Goal: Communication & Community: Answer question/provide support

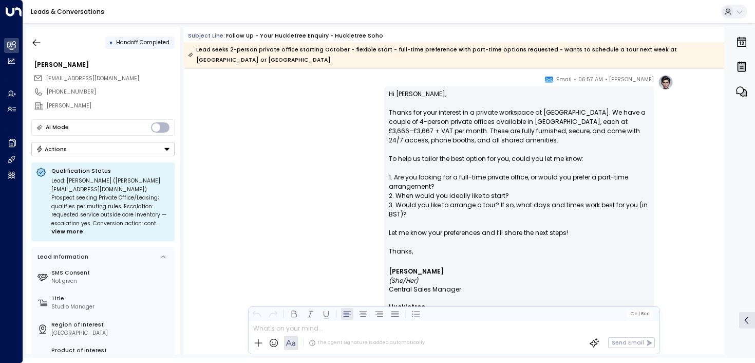
scroll to position [529, 0]
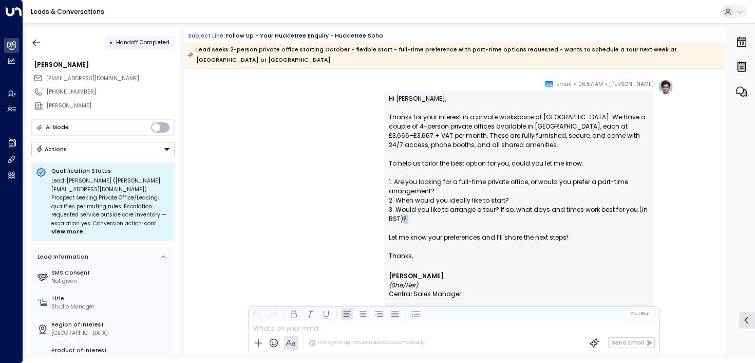
drag, startPoint x: 401, startPoint y: 217, endPoint x: 401, endPoint y: 191, distance: 26.7
click at [401, 205] on p "Hi [PERSON_NAME], Thanks for your interest in a private workspace at [GEOGRAPHI…" at bounding box center [519, 172] width 260 height 157
click at [401, 190] on p "Hi [PERSON_NAME], Thanks for your interest in a private workspace at [GEOGRAPHI…" at bounding box center [519, 172] width 260 height 157
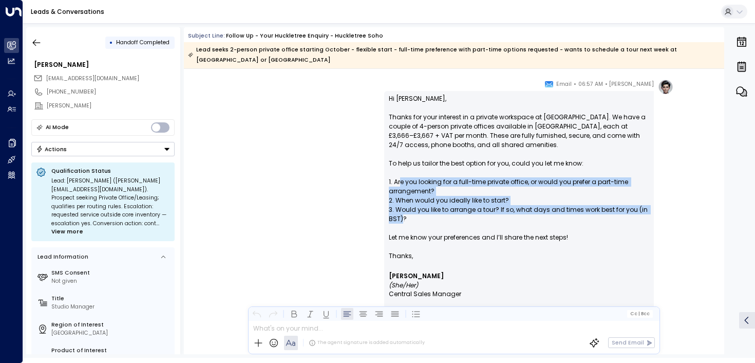
drag, startPoint x: 401, startPoint y: 167, endPoint x: 401, endPoint y: 211, distance: 43.7
click at [401, 211] on p "Hi [PERSON_NAME], Thanks for your interest in a private workspace at [GEOGRAPHI…" at bounding box center [519, 172] width 260 height 157
drag, startPoint x: 401, startPoint y: 211, endPoint x: 401, endPoint y: 172, distance: 39.0
click at [401, 172] on p "Hi [PERSON_NAME], Thanks for your interest in a private workspace at [GEOGRAPHI…" at bounding box center [519, 172] width 260 height 157
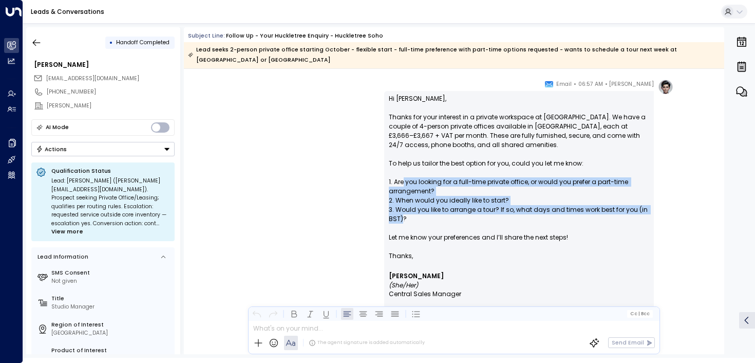
click at [401, 172] on p "Hi [PERSON_NAME], Thanks for your interest in a private workspace at [GEOGRAPHI…" at bounding box center [519, 172] width 260 height 157
drag, startPoint x: 419, startPoint y: 172, endPoint x: 420, endPoint y: 211, distance: 39.0
click at [420, 211] on p "Hi [PERSON_NAME], Thanks for your interest in a private workspace at [GEOGRAPHI…" at bounding box center [519, 172] width 260 height 157
drag, startPoint x: 420, startPoint y: 211, endPoint x: 419, endPoint y: 176, distance: 34.4
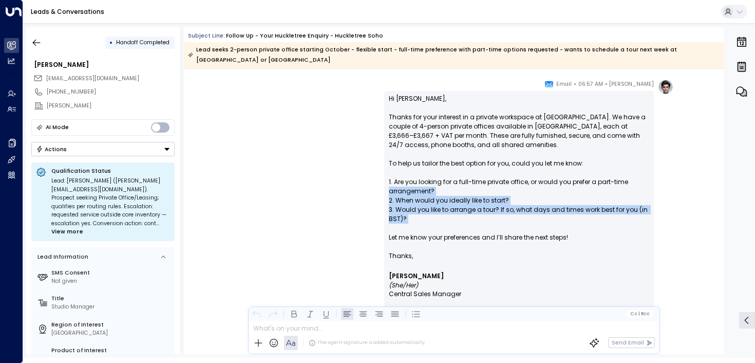
click at [419, 176] on p "Hi [PERSON_NAME], Thanks for your interest in a private workspace at [GEOGRAPHI…" at bounding box center [519, 172] width 260 height 157
drag, startPoint x: 419, startPoint y: 176, endPoint x: 419, endPoint y: 225, distance: 48.8
click at [419, 225] on p "Hi [PERSON_NAME], Thanks for your interest in a private workspace at [GEOGRAPHI…" at bounding box center [519, 172] width 260 height 157
click at [419, 224] on p "Hi [PERSON_NAME], Thanks for your interest in a private workspace at [GEOGRAPHI…" at bounding box center [519, 172] width 260 height 157
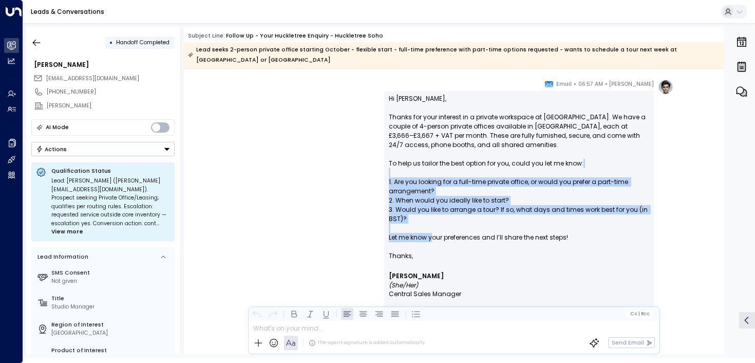
drag, startPoint x: 430, startPoint y: 227, endPoint x: 404, endPoint y: 161, distance: 70.3
click at [404, 161] on p "Hi [PERSON_NAME], Thanks for your interest in a private workspace at [GEOGRAPHI…" at bounding box center [519, 172] width 260 height 157
drag, startPoint x: 411, startPoint y: 162, endPoint x: 415, endPoint y: 230, distance: 67.9
click at [415, 231] on p "Hi [PERSON_NAME], Thanks for your interest in a private workspace at [GEOGRAPHI…" at bounding box center [519, 172] width 260 height 157
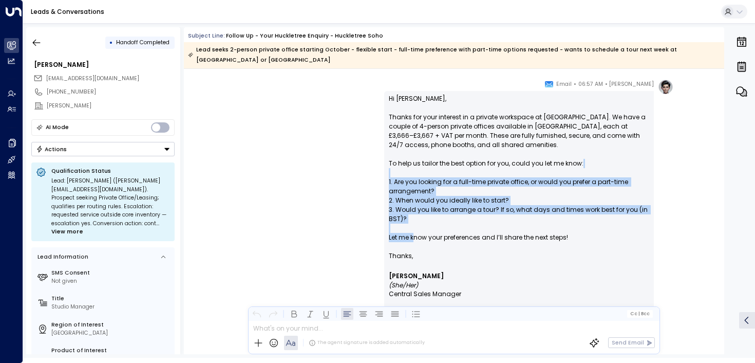
click at [415, 230] on p "Hi [PERSON_NAME], Thanks for your interest in a private workspace at [GEOGRAPHI…" at bounding box center [519, 172] width 260 height 157
drag, startPoint x: 429, startPoint y: 233, endPoint x: 404, endPoint y: 175, distance: 63.3
click at [404, 174] on p "Hi [PERSON_NAME], Thanks for your interest in a private workspace at [GEOGRAPHI…" at bounding box center [519, 172] width 260 height 157
click at [404, 175] on p "Hi [PERSON_NAME], Thanks for your interest in a private workspace at [GEOGRAPHI…" at bounding box center [519, 172] width 260 height 157
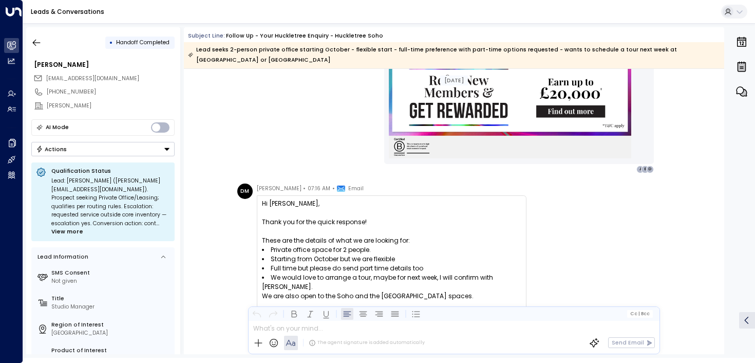
scroll to position [847, 0]
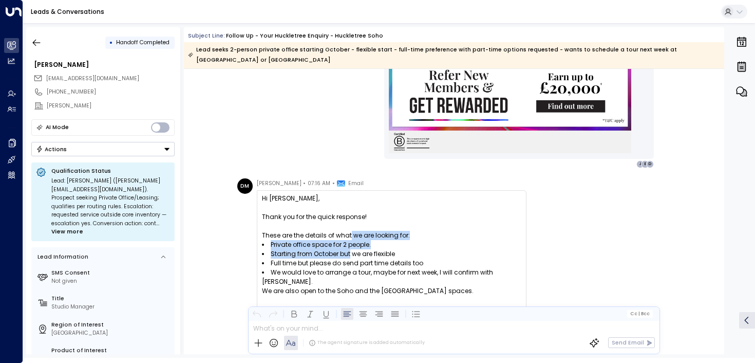
drag, startPoint x: 348, startPoint y: 224, endPoint x: 349, endPoint y: 242, distance: 17.5
click at [348, 240] on div "﻿Hi [PERSON_NAME], Thank you for the quick response! These are the details of w…" at bounding box center [391, 295] width 259 height 203
click at [349, 249] on li "Starting from October but we are flexible" at bounding box center [391, 253] width 259 height 9
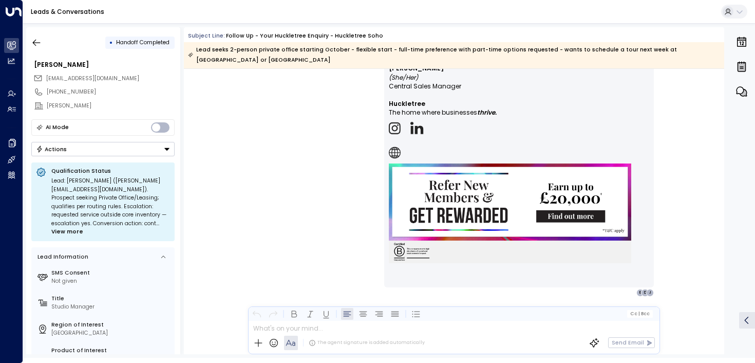
scroll to position [1357, 0]
click at [34, 45] on icon "button" at bounding box center [36, 42] width 10 height 10
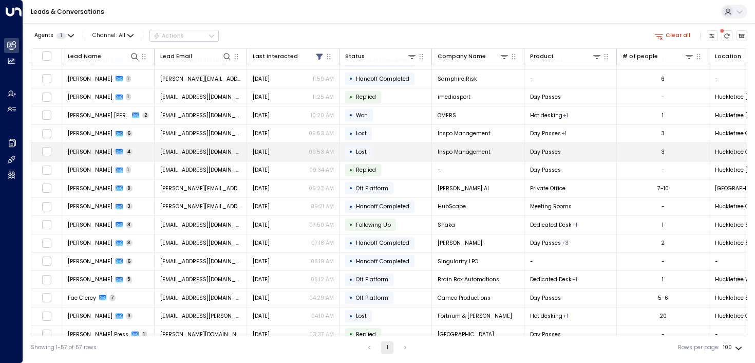
scroll to position [14, 0]
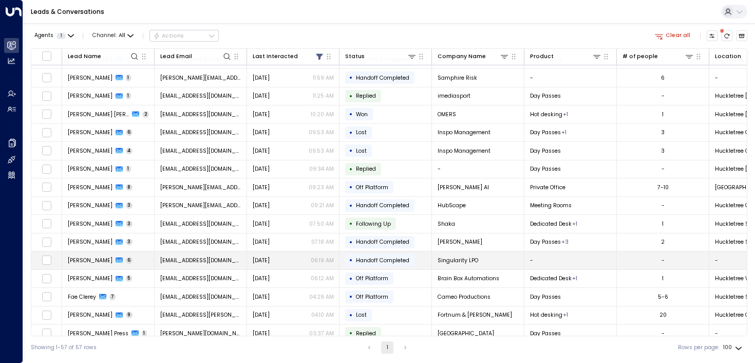
click at [86, 257] on span "[PERSON_NAME]" at bounding box center [90, 260] width 45 height 8
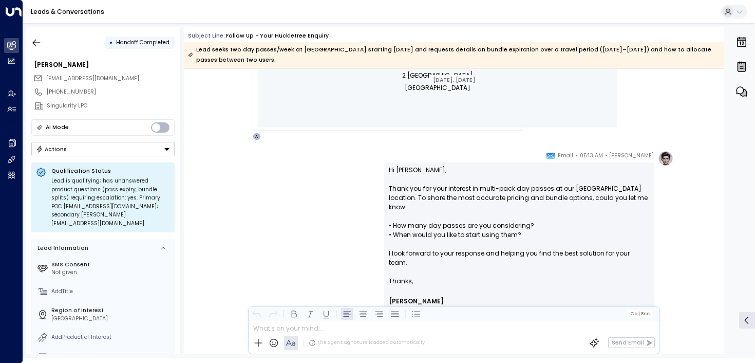
scroll to position [478, 0]
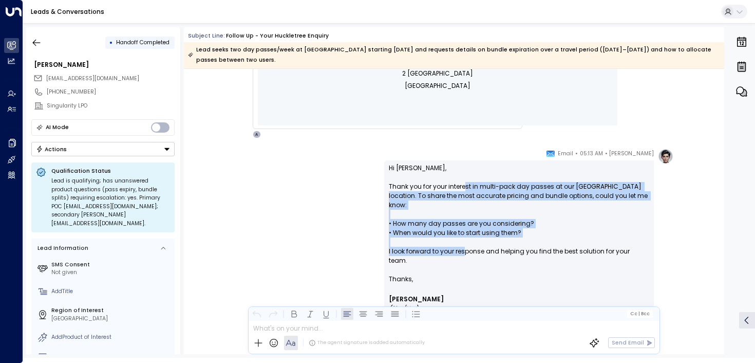
drag, startPoint x: 465, startPoint y: 183, endPoint x: 465, endPoint y: 240, distance: 56.5
click at [465, 240] on p "Hi [PERSON_NAME], Thank you for your interest in multi-pack day passes at our […" at bounding box center [519, 218] width 260 height 111
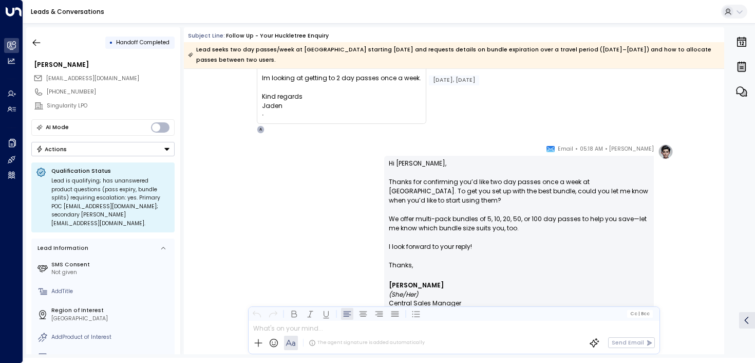
scroll to position [942, 0]
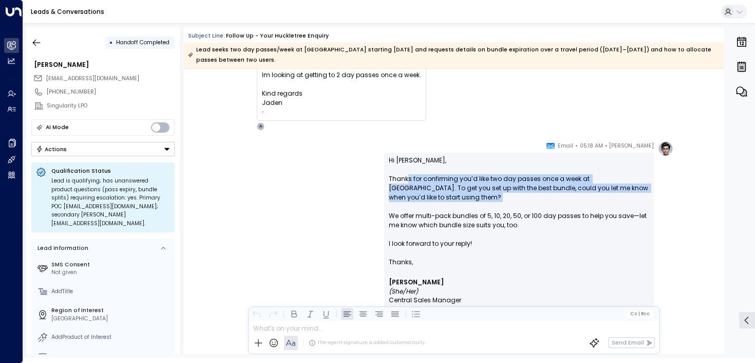
drag, startPoint x: 407, startPoint y: 177, endPoint x: 407, endPoint y: 205, distance: 28.3
click at [407, 205] on p "Hi [PERSON_NAME], Thanks for confirming you’d like two day passes once a week a…" at bounding box center [519, 207] width 260 height 102
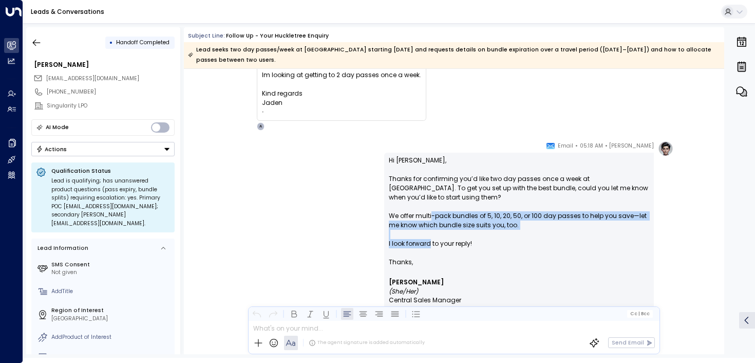
drag, startPoint x: 430, startPoint y: 213, endPoint x: 428, endPoint y: 245, distance: 32.4
click at [428, 245] on p "Hi [PERSON_NAME], Thanks for confirming you’d like two day passes once a week a…" at bounding box center [519, 207] width 260 height 102
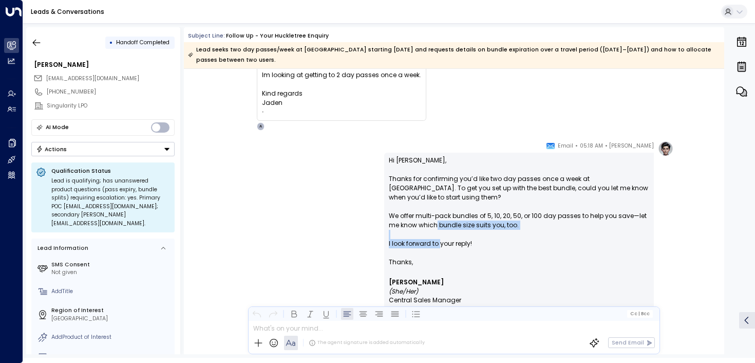
drag, startPoint x: 439, startPoint y: 245, endPoint x: 436, endPoint y: 222, distance: 23.4
click at [436, 222] on p "Hi [PERSON_NAME], Thanks for confirming you’d like two day passes once a week a…" at bounding box center [519, 207] width 260 height 102
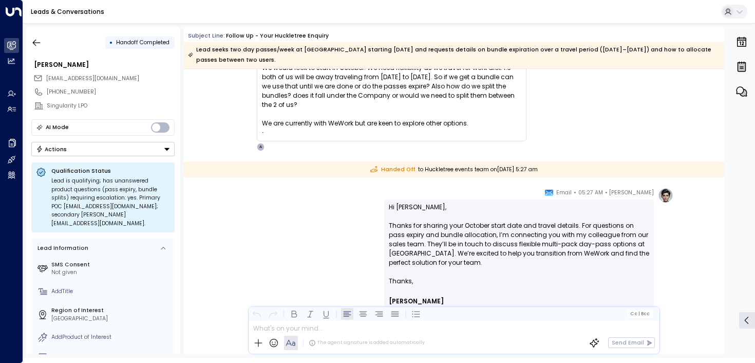
scroll to position [1429, 0]
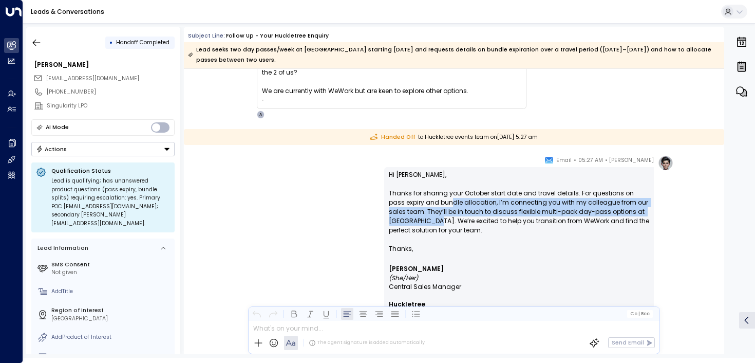
drag, startPoint x: 435, startPoint y: 201, endPoint x: 435, endPoint y: 226, distance: 24.7
click at [435, 226] on p "Hi [PERSON_NAME], Thanks for sharing your October start date and travel details…" at bounding box center [519, 207] width 260 height 74
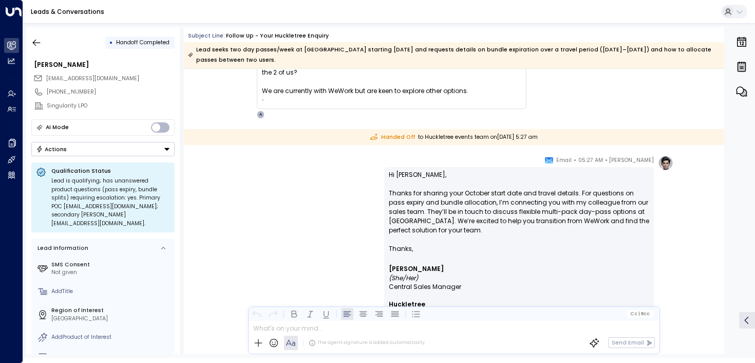
click at [439, 233] on p "Hi [PERSON_NAME], Thanks for sharing your October start date and travel details…" at bounding box center [519, 207] width 260 height 74
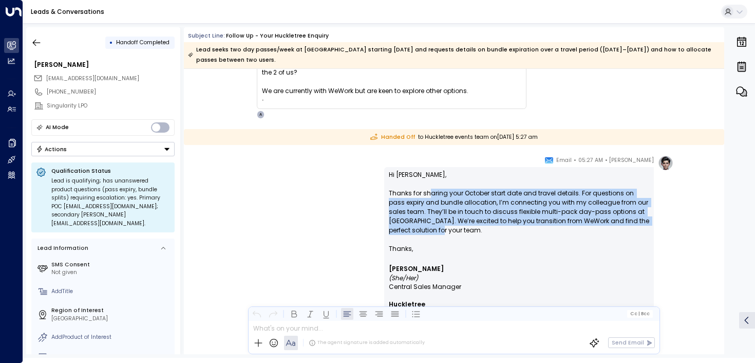
drag, startPoint x: 439, startPoint y: 231, endPoint x: 429, endPoint y: 197, distance: 35.6
click at [429, 197] on p "Hi [PERSON_NAME], Thanks for sharing your October start date and travel details…" at bounding box center [519, 207] width 260 height 74
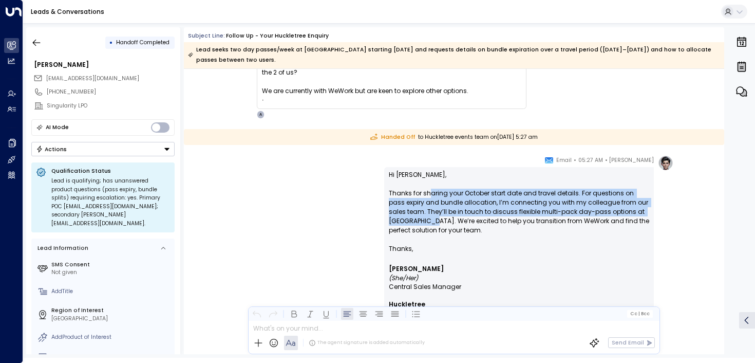
drag, startPoint x: 428, startPoint y: 197, endPoint x: 428, endPoint y: 220, distance: 23.6
click at [428, 220] on p "Hi [PERSON_NAME], Thanks for sharing your October start date and travel details…" at bounding box center [519, 207] width 260 height 74
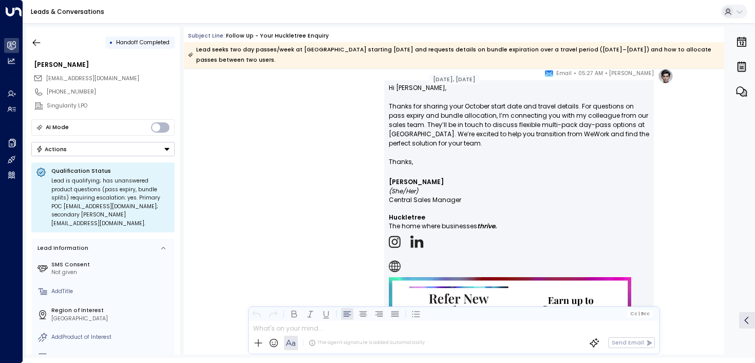
scroll to position [1468, 0]
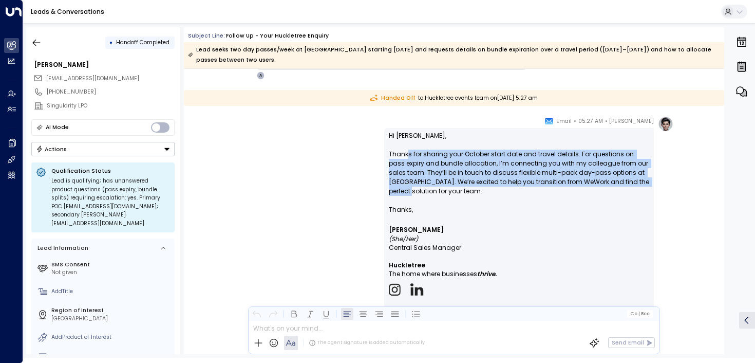
drag, startPoint x: 406, startPoint y: 153, endPoint x: 406, endPoint y: 194, distance: 41.1
click at [406, 194] on p "Hi [PERSON_NAME], Thanks for sharing your October start date and travel details…" at bounding box center [519, 168] width 260 height 74
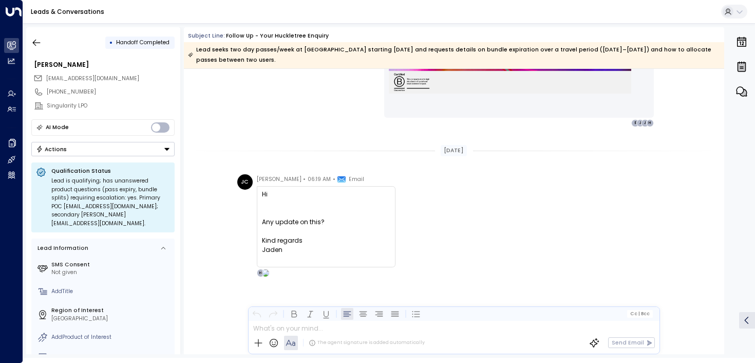
scroll to position [1798, 0]
click at [39, 39] on icon "button" at bounding box center [36, 42] width 10 height 10
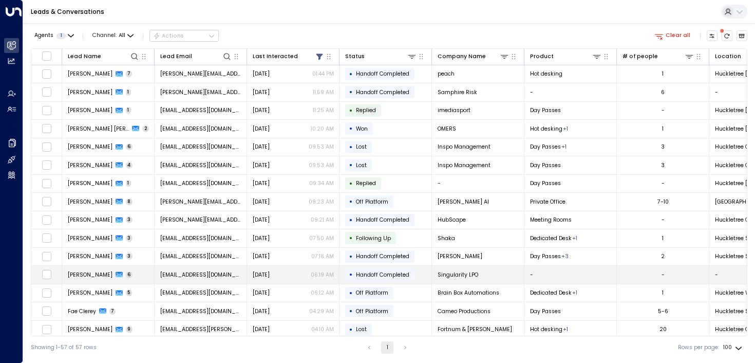
click at [82, 277] on span "[PERSON_NAME]" at bounding box center [90, 275] width 45 height 8
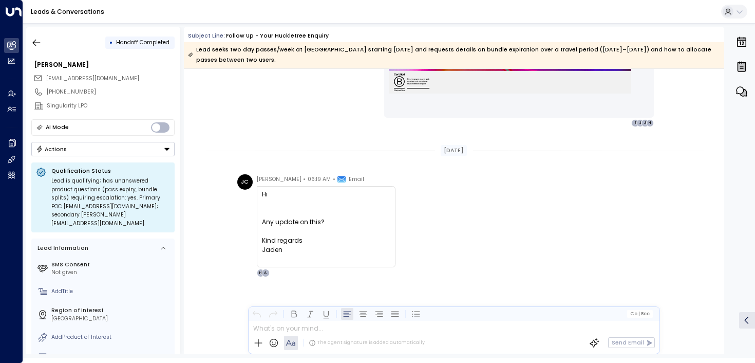
scroll to position [1997, 0]
click at [37, 41] on icon "button" at bounding box center [36, 42] width 10 height 10
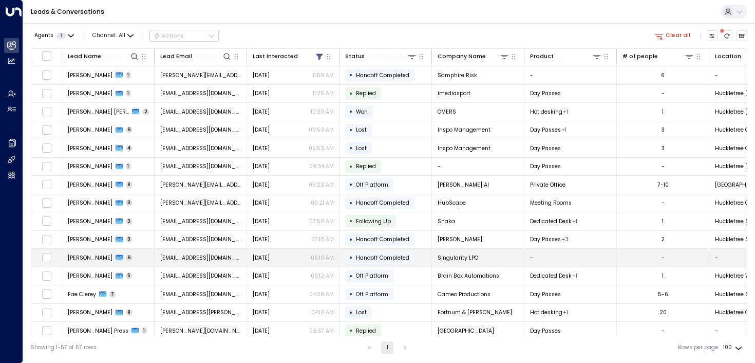
scroll to position [22, 0]
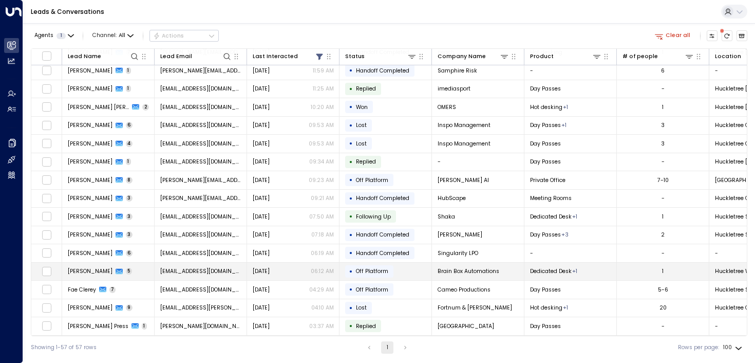
click at [86, 275] on td "[PERSON_NAME] 5" at bounding box center [108, 271] width 92 height 18
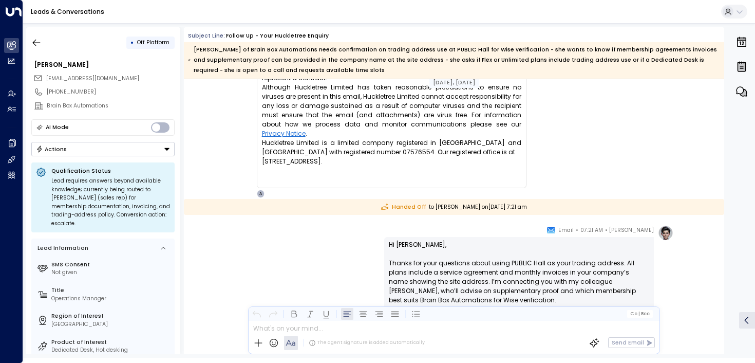
scroll to position [1834, 0]
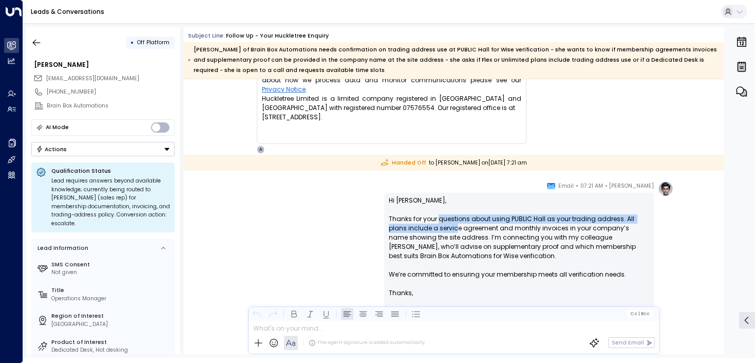
drag, startPoint x: 436, startPoint y: 223, endPoint x: 436, endPoint y: 242, distance: 19.5
click at [436, 242] on p "Hi [PERSON_NAME], Thanks for your questions about using PUBLIC Hall as your tra…" at bounding box center [519, 242] width 260 height 92
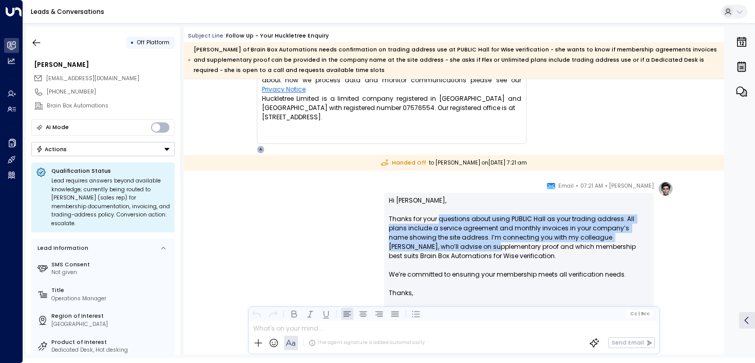
click at [436, 242] on p "Hi [PERSON_NAME], Thanks for your questions about using PUBLIC Hall as your tra…" at bounding box center [519, 242] width 260 height 92
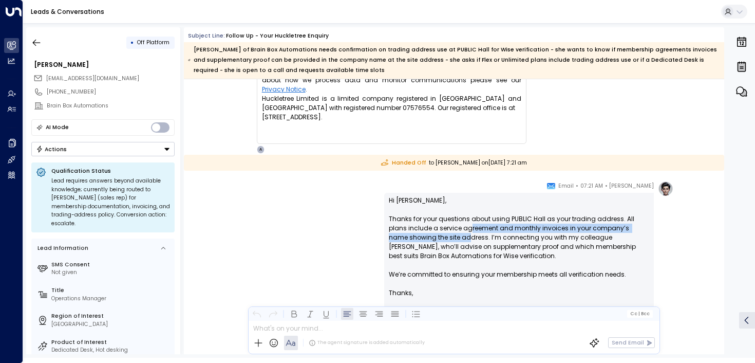
drag, startPoint x: 448, startPoint y: 231, endPoint x: 448, endPoint y: 242, distance: 10.8
click at [448, 242] on p "Hi [PERSON_NAME], Thanks for your questions about using PUBLIC Hall as your tra…" at bounding box center [519, 242] width 260 height 92
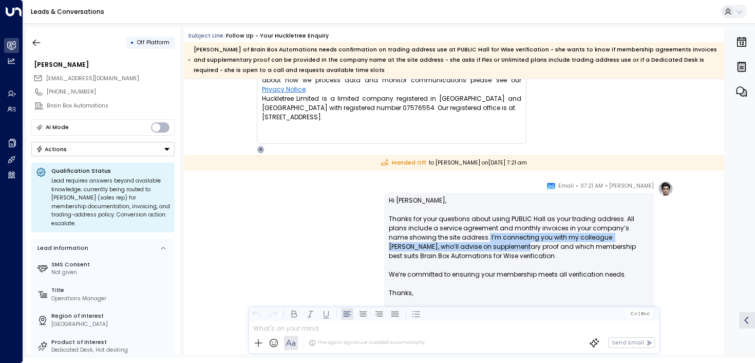
drag, startPoint x: 465, startPoint y: 234, endPoint x: 465, endPoint y: 245, distance: 10.8
click at [465, 245] on p "Hi [PERSON_NAME], Thanks for your questions about using PUBLIC Hall as your tra…" at bounding box center [519, 242] width 260 height 92
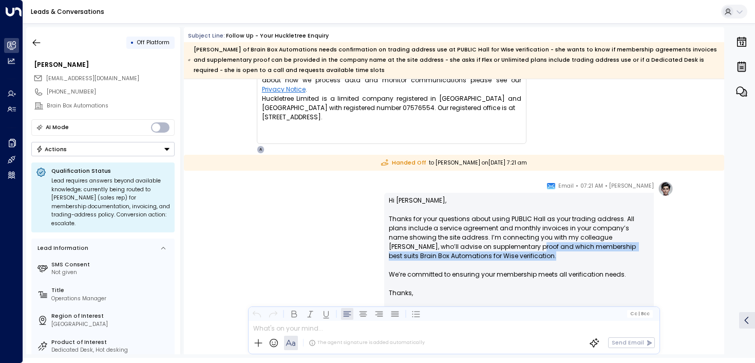
drag, startPoint x: 482, startPoint y: 245, endPoint x: 482, endPoint y: 256, distance: 10.8
click at [482, 256] on p "Hi [PERSON_NAME], Thanks for your questions about using PUBLIC Hall as your tra…" at bounding box center [519, 242] width 260 height 92
drag, startPoint x: 484, startPoint y: 256, endPoint x: 478, endPoint y: 243, distance: 14.2
click at [478, 243] on p "Hi [PERSON_NAME], Thanks for your questions about using PUBLIC Hall as your tra…" at bounding box center [519, 242] width 260 height 92
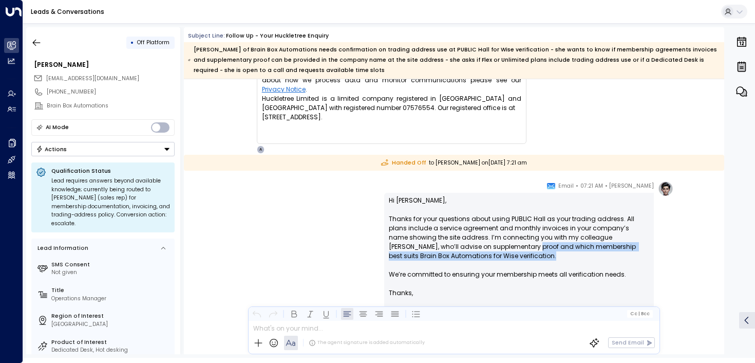
click at [478, 243] on p "Hi [PERSON_NAME], Thanks for your questions about using PUBLIC Hall as your tra…" at bounding box center [519, 242] width 260 height 92
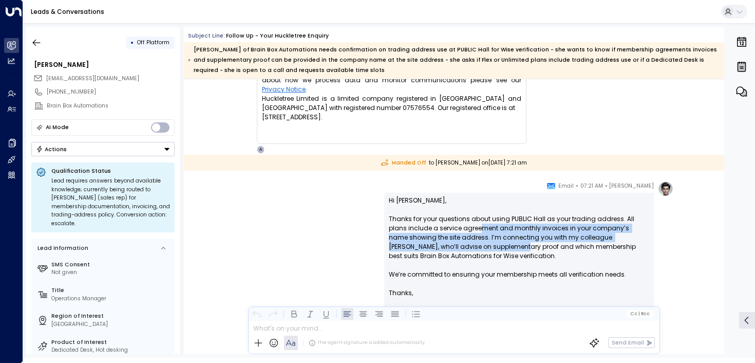
drag, startPoint x: 464, startPoint y: 244, endPoint x: 461, endPoint y: 221, distance: 22.9
click at [461, 221] on p "Hi [PERSON_NAME], Thanks for your questions about using PUBLIC Hall as your tra…" at bounding box center [519, 242] width 260 height 92
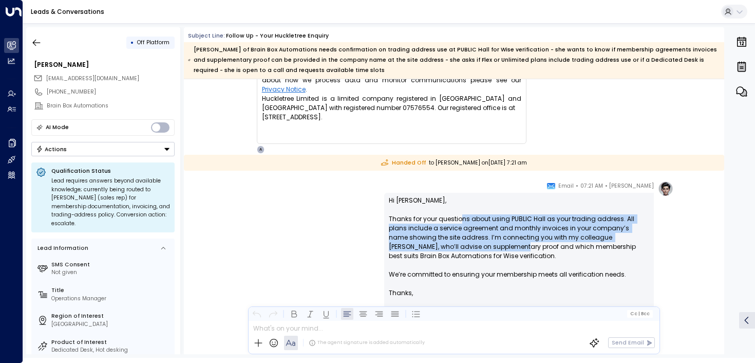
click at [461, 221] on p "Hi [PERSON_NAME], Thanks for your questions about using PUBLIC Hall as your tra…" at bounding box center [519, 242] width 260 height 92
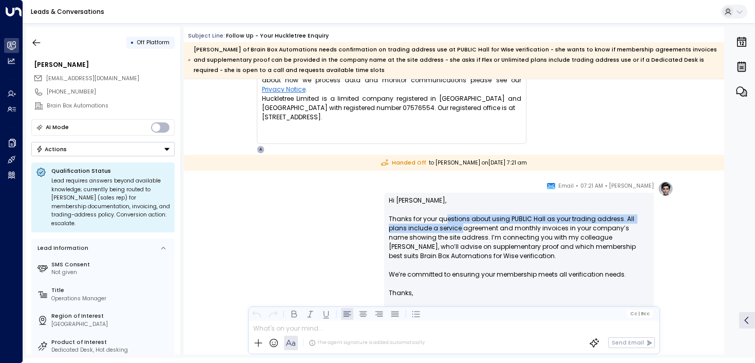
drag, startPoint x: 443, startPoint y: 221, endPoint x: 443, endPoint y: 230, distance: 8.7
click at [443, 230] on p "Hi [PERSON_NAME], Thanks for your questions about using PUBLIC Hall as your tra…" at bounding box center [519, 242] width 260 height 92
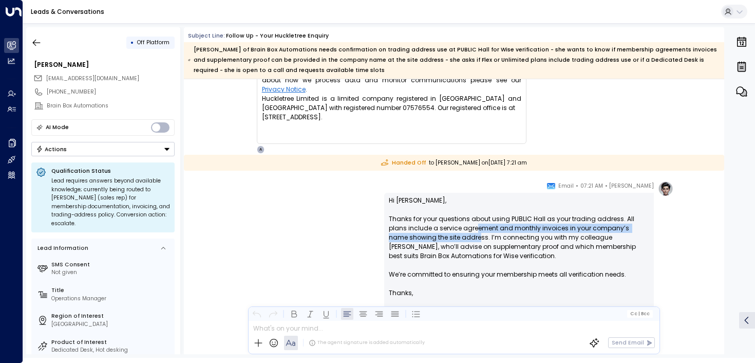
drag, startPoint x: 458, startPoint y: 230, endPoint x: 458, endPoint y: 241, distance: 10.8
click at [458, 241] on p "Hi [PERSON_NAME], Thanks for your questions about using PUBLIC Hall as your tra…" at bounding box center [519, 242] width 260 height 92
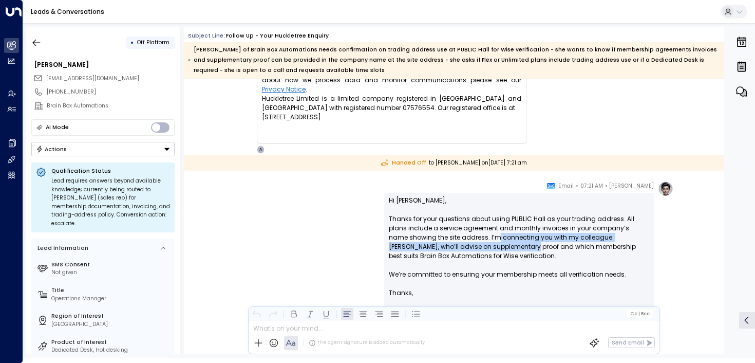
drag, startPoint x: 477, startPoint y: 238, endPoint x: 477, endPoint y: 246, distance: 8.2
click at [477, 246] on p "Hi [PERSON_NAME], Thanks for your questions about using PUBLIC Hall as your tra…" at bounding box center [519, 242] width 260 height 92
drag, startPoint x: 488, startPoint y: 246, endPoint x: 487, endPoint y: 257, distance: 10.8
click at [487, 256] on p "Hi [PERSON_NAME], Thanks for your questions about using PUBLIC Hall as your tra…" at bounding box center [519, 242] width 260 height 92
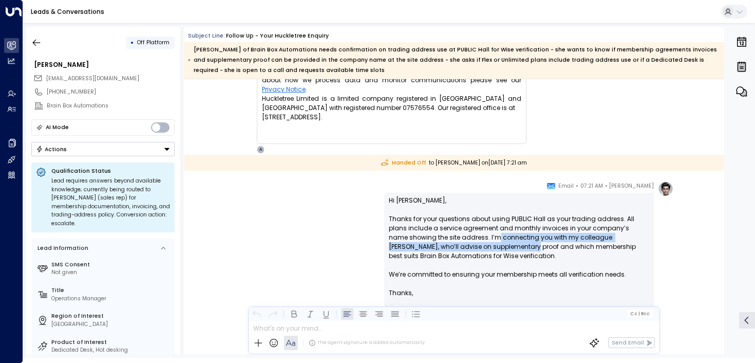
click at [487, 257] on p "Hi [PERSON_NAME], Thanks for your questions about using PUBLIC Hall as your tra…" at bounding box center [519, 242] width 260 height 92
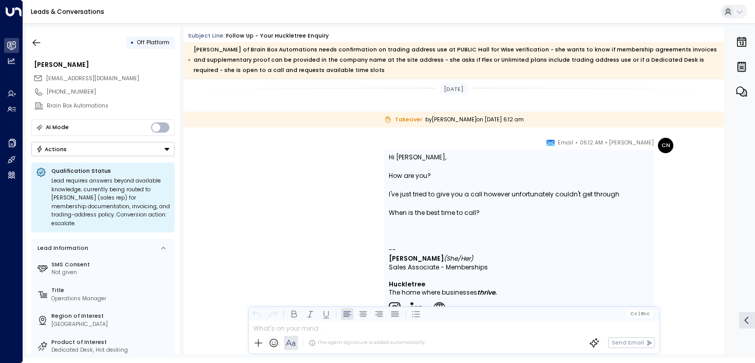
scroll to position [5111, 0]
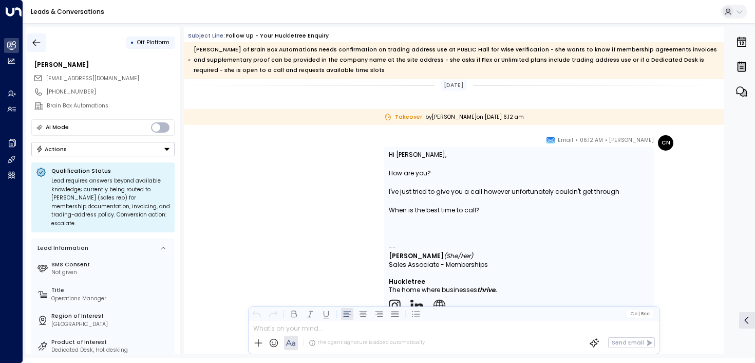
click at [32, 47] on icon "button" at bounding box center [36, 42] width 10 height 10
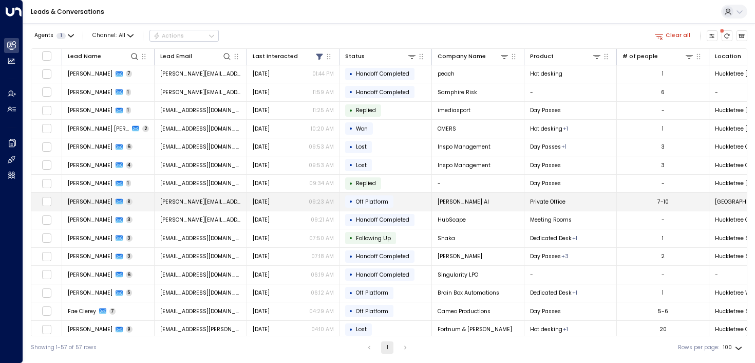
scroll to position [31, 0]
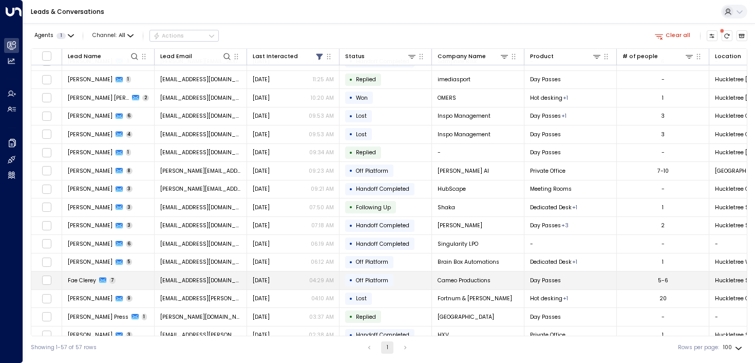
click at [77, 281] on span "Fae Clerey" at bounding box center [82, 280] width 28 height 8
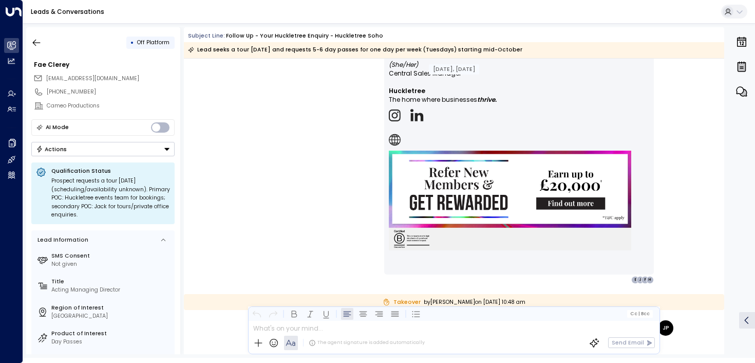
scroll to position [1623, 0]
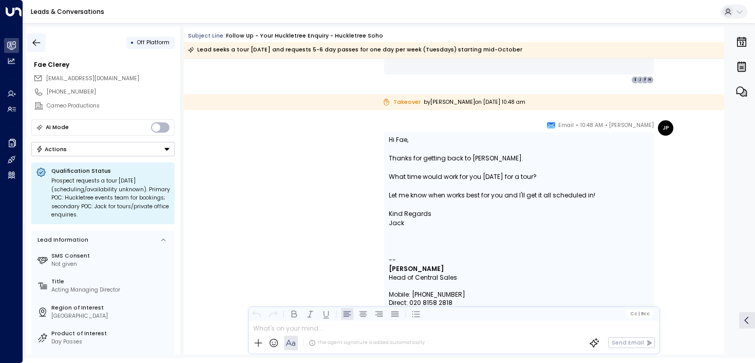
click at [39, 39] on icon "button" at bounding box center [36, 42] width 10 height 10
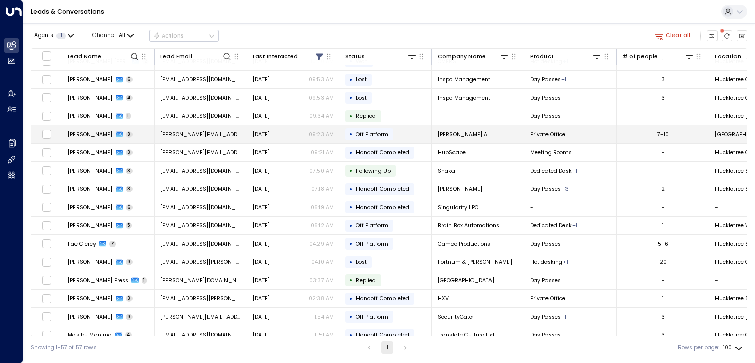
scroll to position [73, 0]
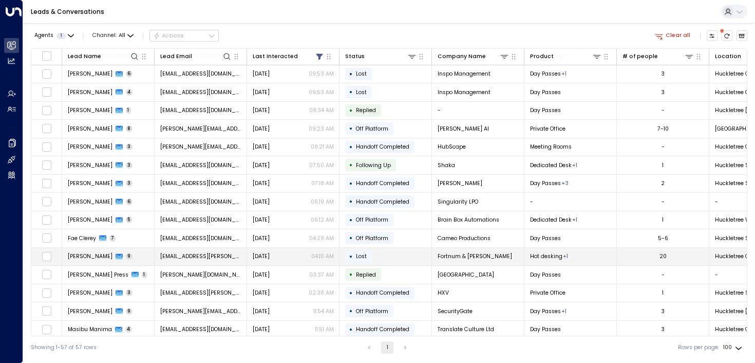
click at [99, 257] on span "[PERSON_NAME]" at bounding box center [90, 256] width 45 height 8
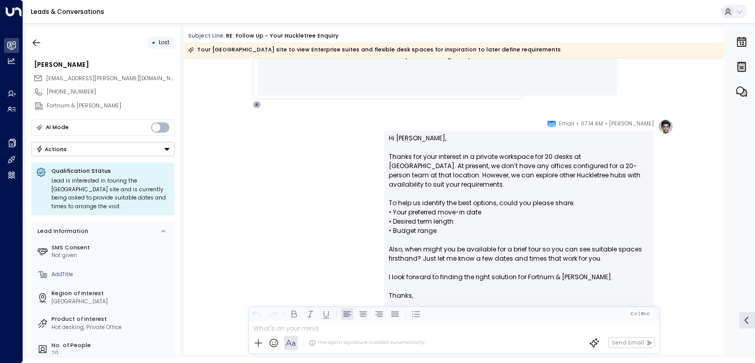
scroll to position [535, 0]
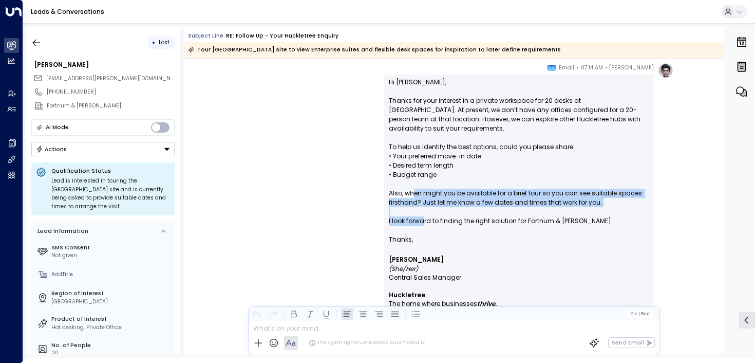
drag, startPoint x: 410, startPoint y: 193, endPoint x: 424, endPoint y: 223, distance: 32.7
click at [424, 223] on p "Hi [PERSON_NAME], Thanks for your interest in a private workspace for 20 desks …" at bounding box center [519, 156] width 260 height 157
drag, startPoint x: 427, startPoint y: 226, endPoint x: 418, endPoint y: 194, distance: 32.8
click at [418, 194] on p "Hi [PERSON_NAME], Thanks for your interest in a private workspace for 20 desks …" at bounding box center [519, 156] width 260 height 157
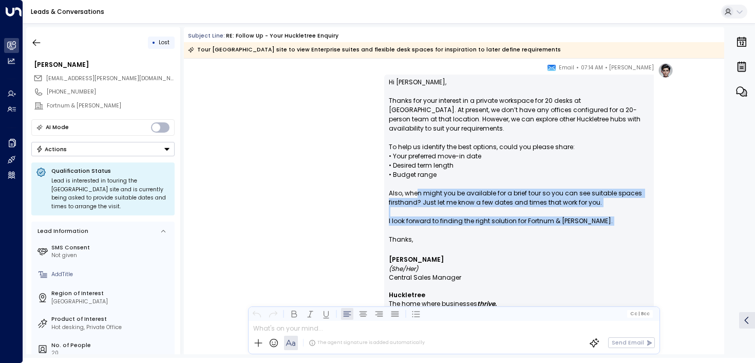
click at [418, 194] on p "Hi [PERSON_NAME], Thanks for your interest in a private workspace for 20 desks …" at bounding box center [519, 156] width 260 height 157
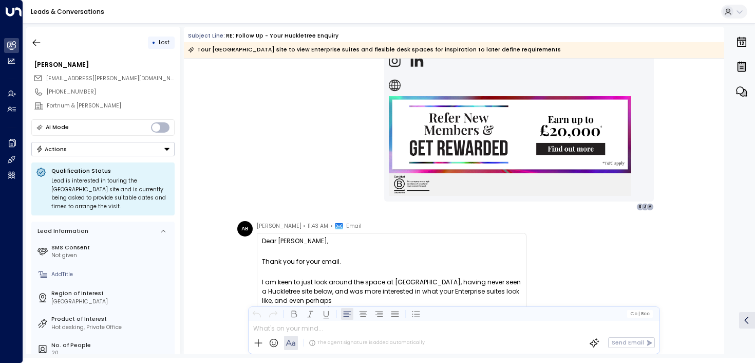
scroll to position [854, 0]
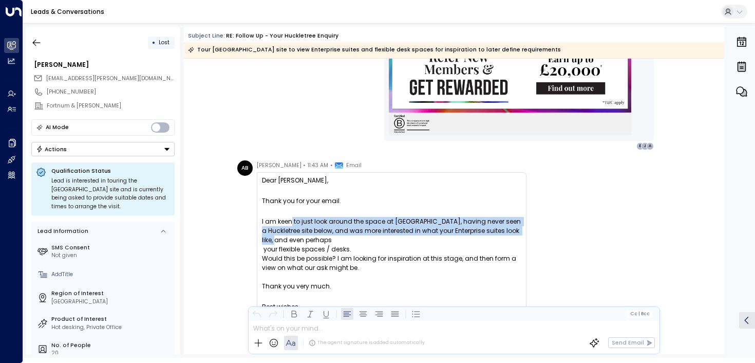
drag, startPoint x: 289, startPoint y: 219, endPoint x: 289, endPoint y: 249, distance: 30.3
click at [289, 249] on span "I am keen to just look around the space at [GEOGRAPHIC_DATA], having never seen…" at bounding box center [391, 254] width 259 height 74
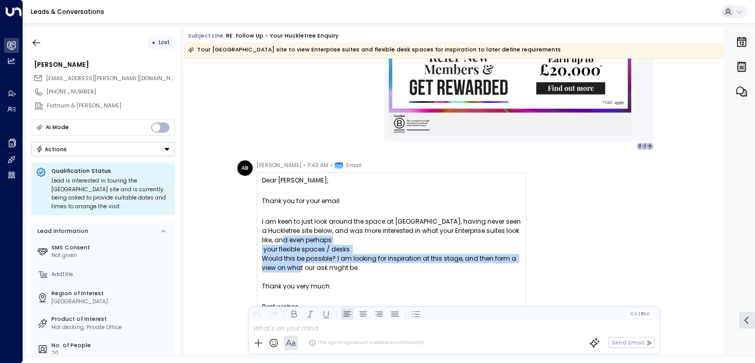
drag, startPoint x: 295, startPoint y: 242, endPoint x: 295, endPoint y: 266, distance: 24.1
click at [295, 266] on span "I am keen to just look around the space at [GEOGRAPHIC_DATA], having never seen…" at bounding box center [391, 254] width 259 height 74
drag, startPoint x: 316, startPoint y: 270, endPoint x: 305, endPoint y: 256, distance: 17.5
click at [305, 257] on span "I am keen to just look around the space at [GEOGRAPHIC_DATA], having never seen…" at bounding box center [391, 254] width 259 height 74
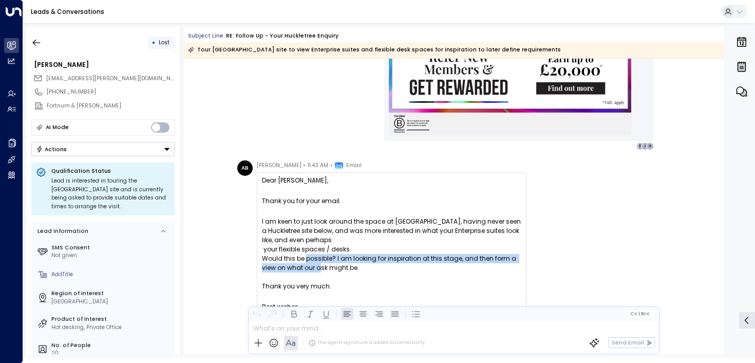
click at [305, 256] on span "I am keen to just look around the space at [GEOGRAPHIC_DATA], having never seen…" at bounding box center [391, 254] width 259 height 74
drag, startPoint x: 290, startPoint y: 252, endPoint x: 292, endPoint y: 275, distance: 23.2
click at [292, 275] on span "I am keen to just look around the space at [GEOGRAPHIC_DATA], having never seen…" at bounding box center [391, 254] width 259 height 74
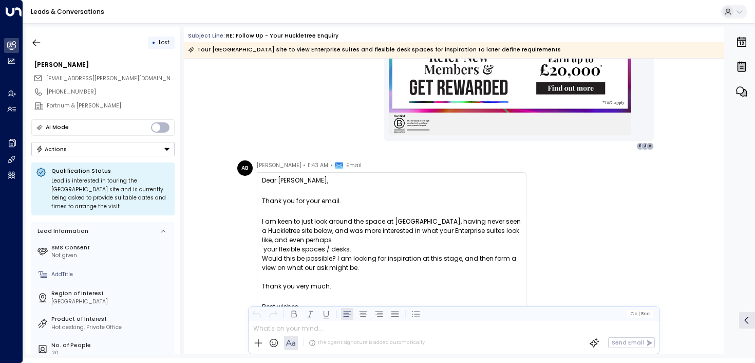
click at [395, 213] on p at bounding box center [391, 210] width 259 height 11
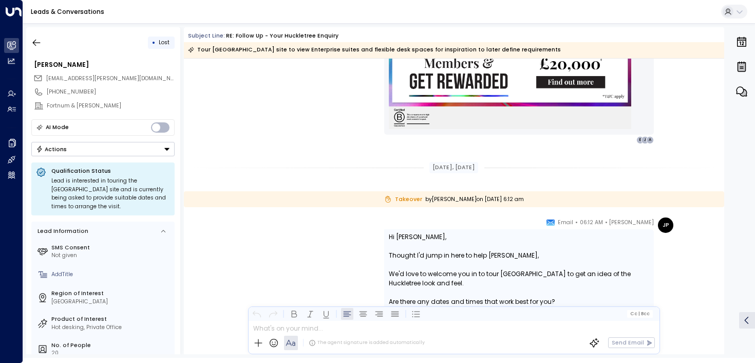
scroll to position [1461, 0]
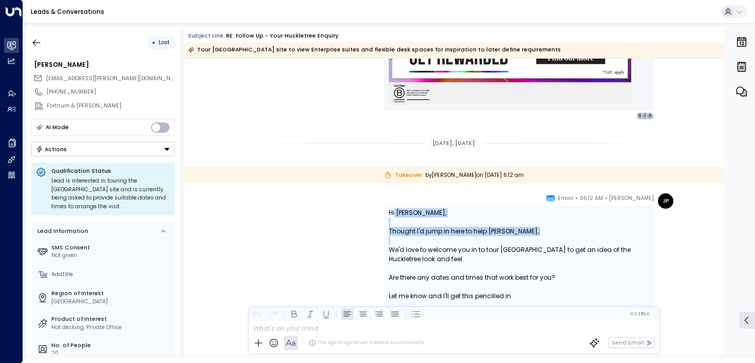
drag, startPoint x: 393, startPoint y: 216, endPoint x: 393, endPoint y: 254, distance: 38.0
click at [393, 254] on div "Hi [PERSON_NAME], Thought I'd jump in here to help [PERSON_NAME], We'd love to …" at bounding box center [519, 268] width 260 height 120
click at [393, 254] on div "We'd love to welcome you in to tour [GEOGRAPHIC_DATA] to get an idea of the Huc…" at bounding box center [519, 254] width 260 height 18
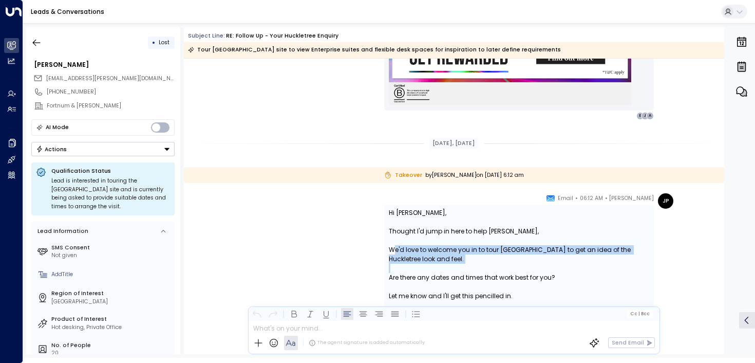
drag, startPoint x: 394, startPoint y: 250, endPoint x: 396, endPoint y: 279, distance: 28.8
click at [396, 278] on div "Hi [PERSON_NAME], Thought I'd jump in here to help [PERSON_NAME], We'd love to …" at bounding box center [519, 268] width 260 height 120
click at [396, 279] on div "Are there any dates and times that work best for you?" at bounding box center [519, 277] width 260 height 9
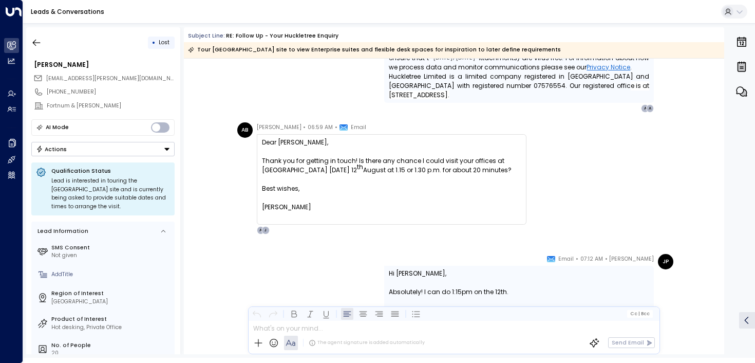
scroll to position [2227, 0]
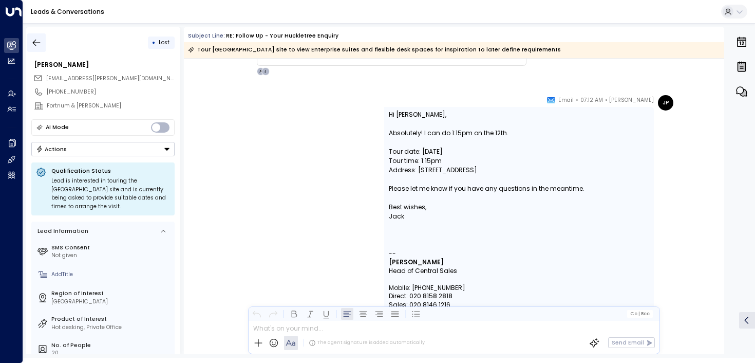
click at [43, 39] on button "button" at bounding box center [36, 42] width 18 height 18
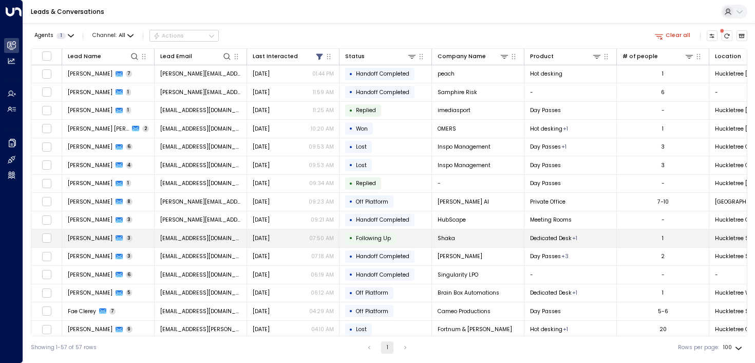
scroll to position [95, 0]
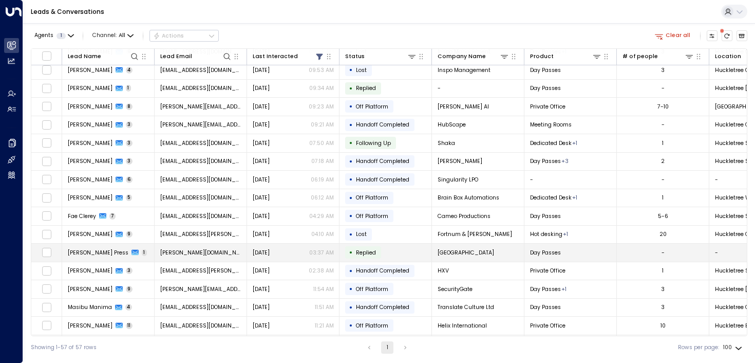
click at [88, 258] on td "[PERSON_NAME] Press 1" at bounding box center [108, 252] width 92 height 18
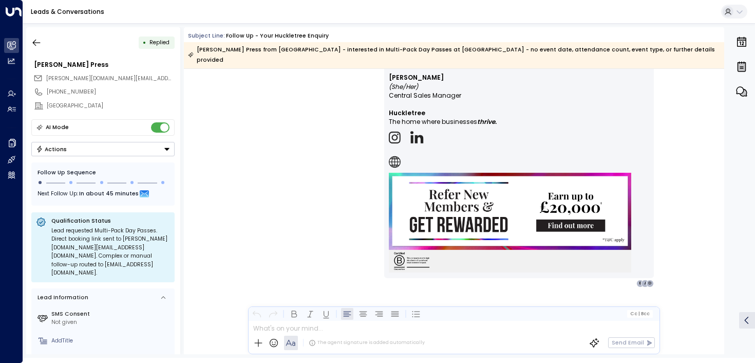
scroll to position [746, 0]
click at [42, 33] on button "button" at bounding box center [36, 42] width 18 height 18
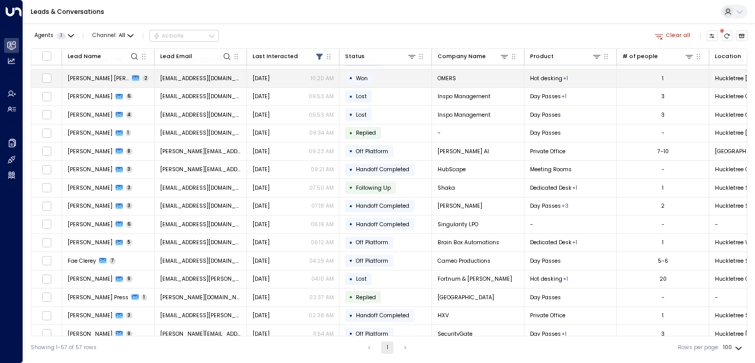
scroll to position [52, 0]
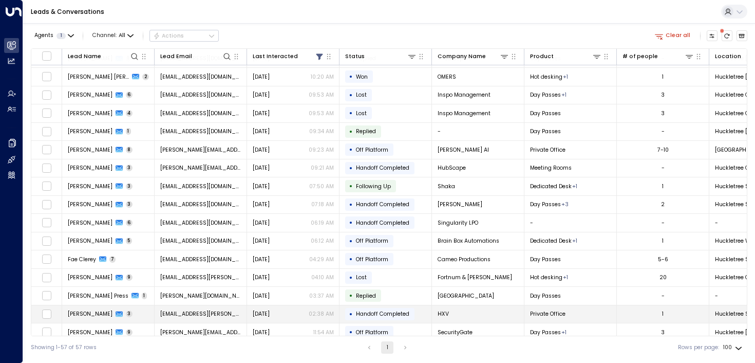
click at [88, 313] on span "[PERSON_NAME]" at bounding box center [90, 314] width 45 height 8
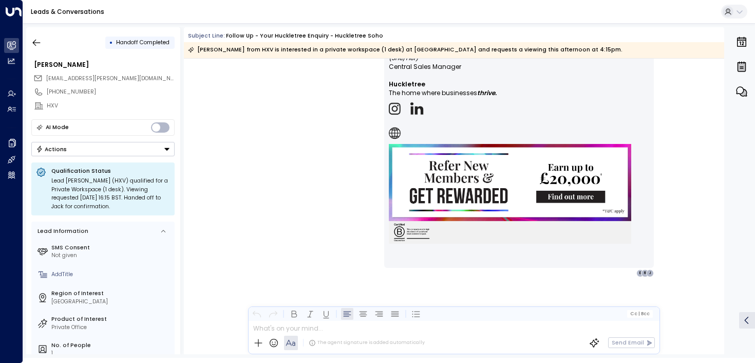
scroll to position [1311, 0]
click at [37, 45] on icon "button" at bounding box center [36, 42] width 10 height 10
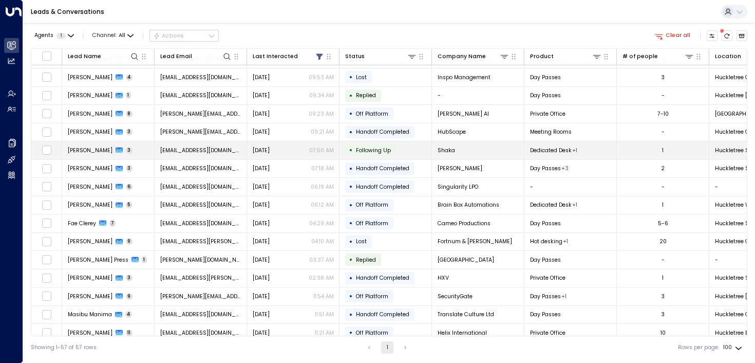
scroll to position [106, 0]
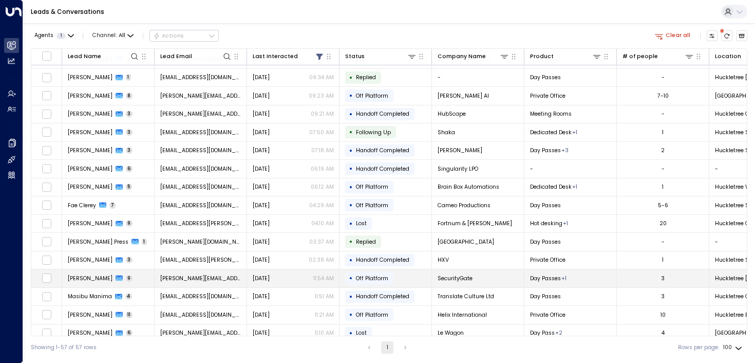
click at [100, 275] on span "[PERSON_NAME]" at bounding box center [90, 278] width 45 height 8
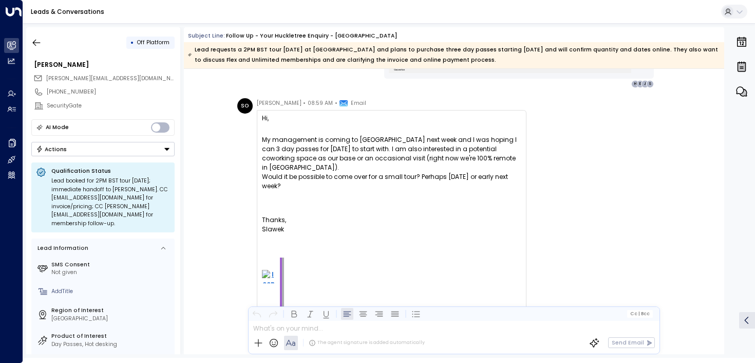
scroll to position [904, 0]
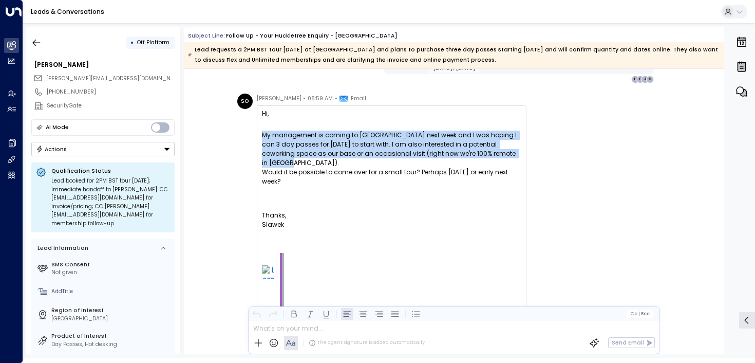
drag, startPoint x: 326, startPoint y: 143, endPoint x: 327, endPoint y: 182, distance: 39.0
click at [327, 167] on div "My management is coming to [GEOGRAPHIC_DATA] next week and I was hoping I can 3…" at bounding box center [391, 148] width 259 height 37
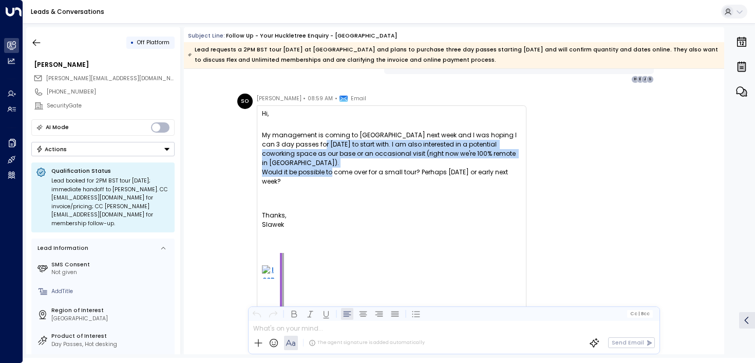
drag, startPoint x: 327, startPoint y: 202, endPoint x: 321, endPoint y: 159, distance: 43.0
click at [321, 159] on div "Hi, My management is coming to [GEOGRAPHIC_DATA] next week and I was hoping I c…" at bounding box center [391, 260] width 259 height 302
click at [321, 159] on div "My management is coming to [GEOGRAPHIC_DATA] next week and I was hoping I can 3…" at bounding box center [391, 148] width 259 height 37
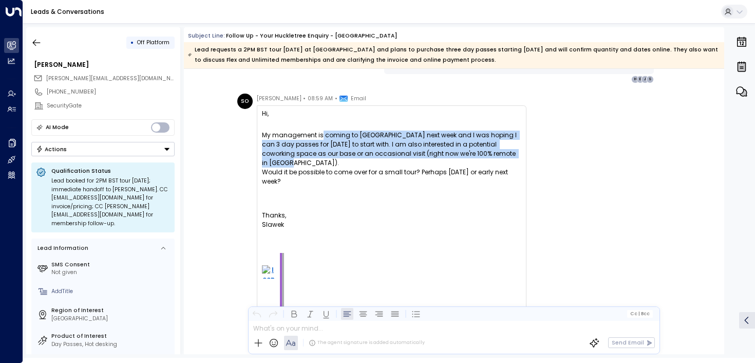
drag, startPoint x: 317, startPoint y: 157, endPoint x: 317, endPoint y: 198, distance: 41.6
click at [317, 198] on div "Hi, My management is coming to [GEOGRAPHIC_DATA] next week and I was hoping I c…" at bounding box center [391, 260] width 259 height 302
click at [317, 186] on div "Would it be possible to come over for a small tour? Perhaps [DATE] or early nex…" at bounding box center [391, 176] width 259 height 18
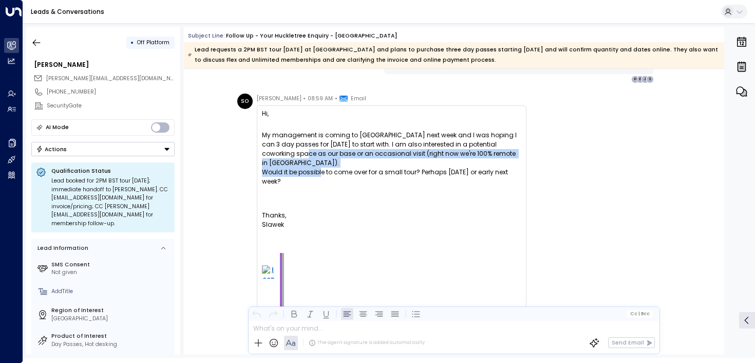
drag, startPoint x: 317, startPoint y: 198, endPoint x: 312, endPoint y: 171, distance: 27.6
click at [312, 171] on div "Hi, My management is coming to [GEOGRAPHIC_DATA] next week and I was hoping I c…" at bounding box center [391, 260] width 259 height 302
click at [312, 167] on div "My management is coming to [GEOGRAPHIC_DATA] next week and I was hoping I can 3…" at bounding box center [391, 148] width 259 height 37
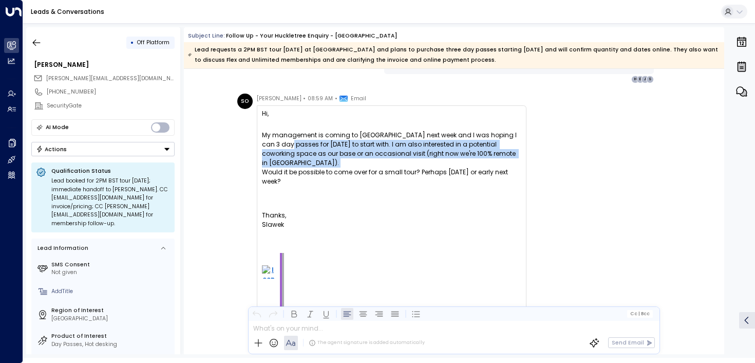
drag, startPoint x: 289, startPoint y: 167, endPoint x: 295, endPoint y: 194, distance: 27.5
click at [295, 194] on div "Hi, My management is coming to [GEOGRAPHIC_DATA] next week and I was hoping I c…" at bounding box center [391, 260] width 259 height 302
click at [295, 186] on div "Would it be possible to come over for a small tour? Perhaps [DATE] or early nex…" at bounding box center [391, 176] width 259 height 18
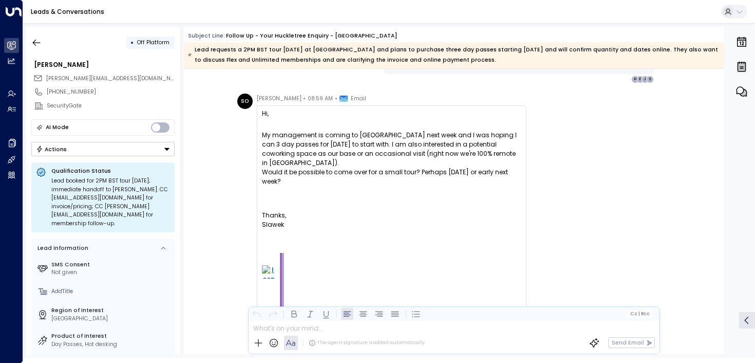
drag, startPoint x: 282, startPoint y: 211, endPoint x: 279, endPoint y: 163, distance: 47.8
click at [279, 162] on div "Hi, My management is coming to [GEOGRAPHIC_DATA] next week and I was hoping I c…" at bounding box center [391, 260] width 259 height 302
click at [279, 163] on div "My management is coming to [GEOGRAPHIC_DATA] next week and I was hoping I can 3…" at bounding box center [391, 148] width 259 height 37
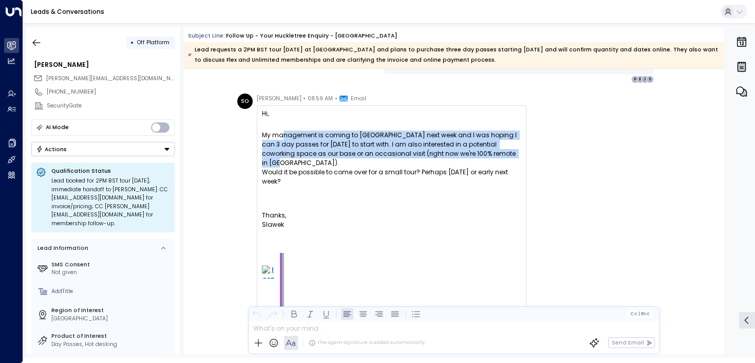
drag, startPoint x: 278, startPoint y: 157, endPoint x: 278, endPoint y: 185, distance: 28.8
click at [278, 167] on div "My management is coming to [GEOGRAPHIC_DATA] next week and I was hoping I can 3…" at bounding box center [391, 148] width 259 height 37
drag, startPoint x: 278, startPoint y: 165, endPoint x: 278, endPoint y: 212, distance: 46.2
click at [278, 212] on div "Hi, My management is coming to [GEOGRAPHIC_DATA] next week and I was hoping I c…" at bounding box center [391, 260] width 259 height 302
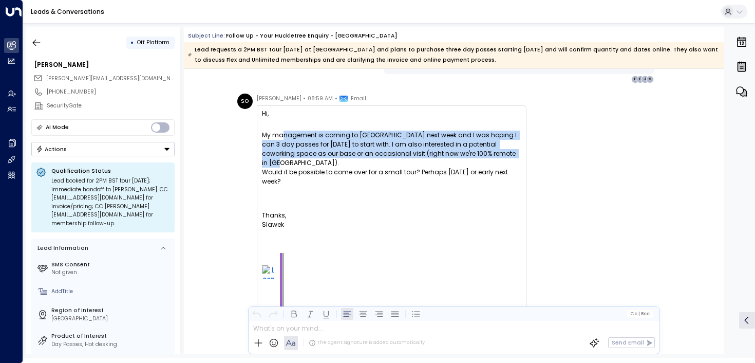
click at [278, 186] on div "Would it be possible to come over for a small tour? Perhaps [DATE] or early nex…" at bounding box center [391, 176] width 259 height 18
drag, startPoint x: 279, startPoint y: 213, endPoint x: 279, endPoint y: 157, distance: 56.0
click at [279, 157] on div "Hi, My management is coming to [GEOGRAPHIC_DATA] next week and I was hoping I c…" at bounding box center [391, 260] width 259 height 302
click at [279, 157] on div "My management is coming to [GEOGRAPHIC_DATA] next week and I was hoping I can 3…" at bounding box center [391, 148] width 259 height 37
drag, startPoint x: 279, startPoint y: 142, endPoint x: 279, endPoint y: 206, distance: 64.2
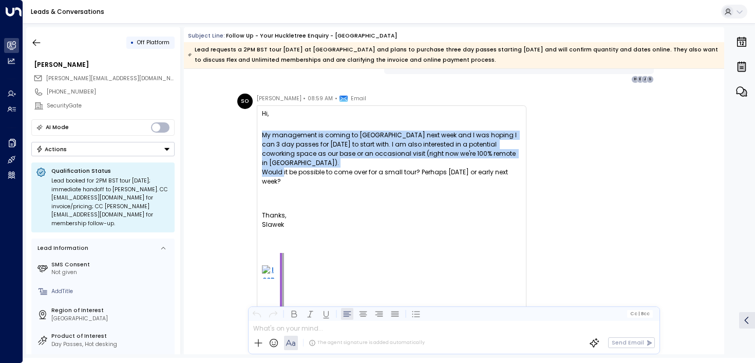
click at [279, 206] on div "Hi, My management is coming to [GEOGRAPHIC_DATA] next week and I was hoping I c…" at bounding box center [391, 260] width 259 height 302
click at [279, 186] on div "Would it be possible to come over for a small tour? Perhaps [DATE] or early nex…" at bounding box center [391, 176] width 259 height 18
drag, startPoint x: 279, startPoint y: 212, endPoint x: 277, endPoint y: 153, distance: 59.1
click at [277, 152] on div "Hi, My management is coming to [GEOGRAPHIC_DATA] next week and I was hoping I c…" at bounding box center [391, 260] width 259 height 302
click at [277, 153] on div "My management is coming to [GEOGRAPHIC_DATA] next week and I was hoping I can 3…" at bounding box center [391, 148] width 259 height 37
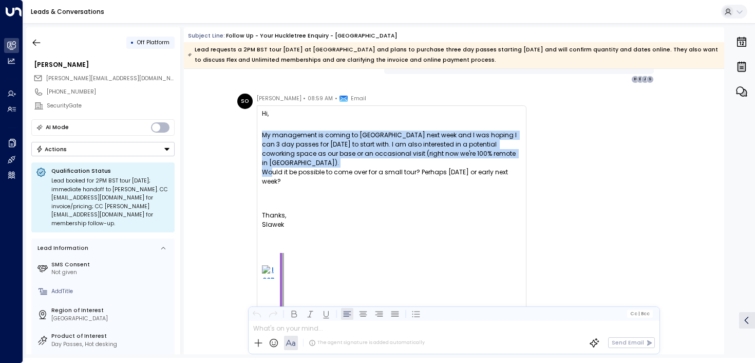
drag, startPoint x: 278, startPoint y: 143, endPoint x: 267, endPoint y: 202, distance: 60.6
click at [267, 202] on div "Hi, My management is coming to [GEOGRAPHIC_DATA] next week and I was hoping I c…" at bounding box center [391, 260] width 259 height 302
click at [267, 186] on div "Would it be possible to come over for a small tour? Perhaps [DATE] or early nex…" at bounding box center [391, 176] width 259 height 18
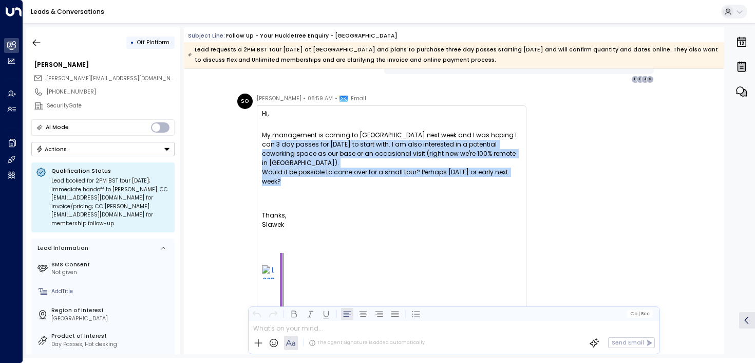
drag, startPoint x: 270, startPoint y: 211, endPoint x: 270, endPoint y: 160, distance: 50.9
click at [270, 160] on div "Hi, My management is coming to [GEOGRAPHIC_DATA] next week and I was hoping I c…" at bounding box center [391, 260] width 259 height 302
click at [270, 160] on div "My management is coming to [GEOGRAPHIC_DATA] next week and I was hoping I can 3…" at bounding box center [391, 148] width 259 height 37
drag, startPoint x: 259, startPoint y: 147, endPoint x: 282, endPoint y: 209, distance: 66.3
click at [282, 209] on div "Hi, My management is coming to [GEOGRAPHIC_DATA] next week and I was hoping I c…" at bounding box center [392, 259] width 270 height 309
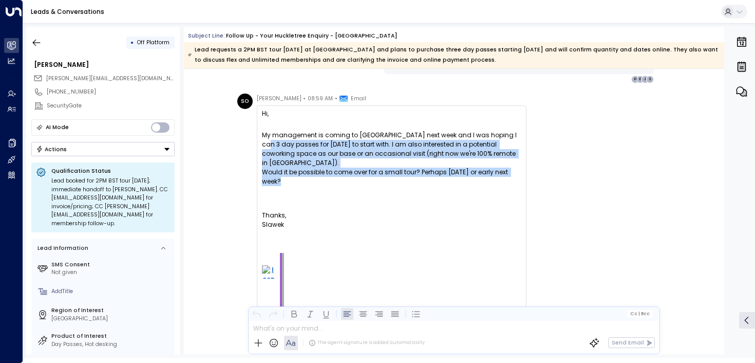
click at [282, 186] on div "Would it be possible to come over for a small tour? Perhaps [DATE] or early nex…" at bounding box center [391, 176] width 259 height 18
drag, startPoint x: 283, startPoint y: 217, endPoint x: 271, endPoint y: 170, distance: 48.6
click at [271, 170] on div "Hi, My management is coming to [GEOGRAPHIC_DATA] next week and I was hoping I c…" at bounding box center [391, 260] width 259 height 302
click at [271, 167] on div "My management is coming to [GEOGRAPHIC_DATA] next week and I was hoping I can 3…" at bounding box center [391, 148] width 259 height 37
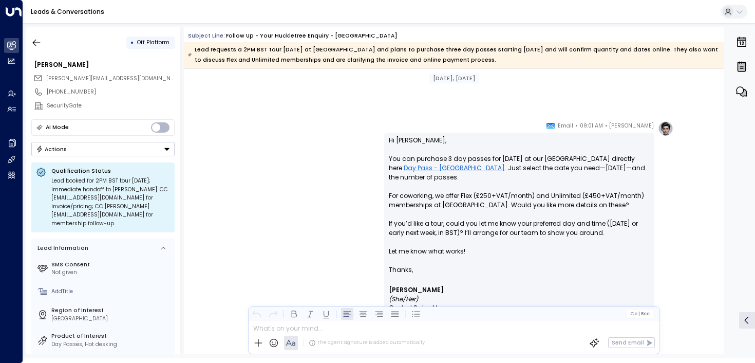
scroll to position [1253, 0]
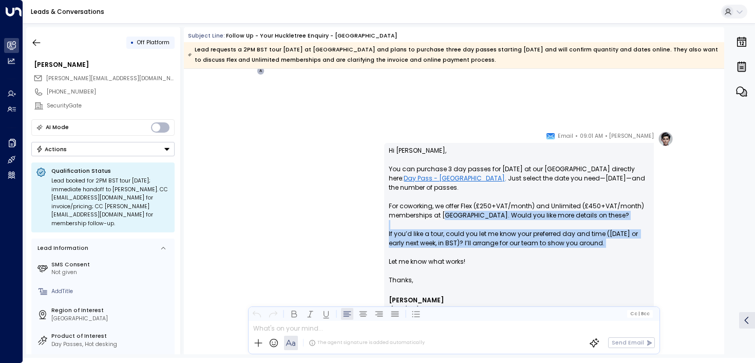
drag, startPoint x: 443, startPoint y: 211, endPoint x: 443, endPoint y: 256, distance: 44.7
click at [443, 256] on p "Hi Slawek, You can purchase 3 day passes for [DATE] at our [GEOGRAPHIC_DATA] hu…" at bounding box center [519, 210] width 260 height 129
drag, startPoint x: 442, startPoint y: 267, endPoint x: 442, endPoint y: 210, distance: 57.0
click at [442, 210] on p "Hi Slawek, You can purchase 3 day passes for [DATE] at our [GEOGRAPHIC_DATA] hu…" at bounding box center [519, 210] width 260 height 129
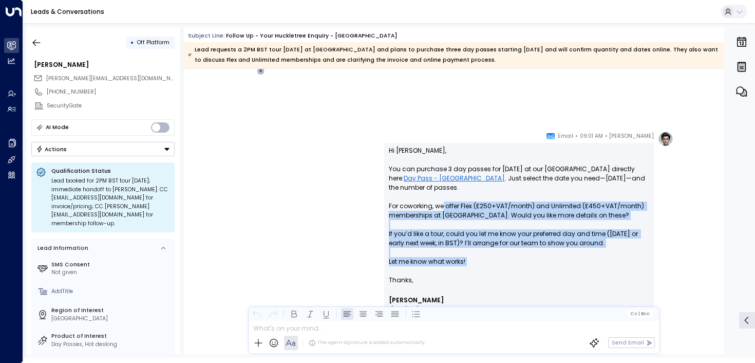
click at [442, 210] on p "Hi Slawek, You can purchase 3 day passes for [DATE] at our [GEOGRAPHIC_DATA] hu…" at bounding box center [519, 210] width 260 height 129
drag, startPoint x: 442, startPoint y: 210, endPoint x: 442, endPoint y: 242, distance: 32.4
click at [442, 242] on p "Hi Slawek, You can purchase 3 day passes for [DATE] at our [GEOGRAPHIC_DATA] hu…" at bounding box center [519, 210] width 260 height 129
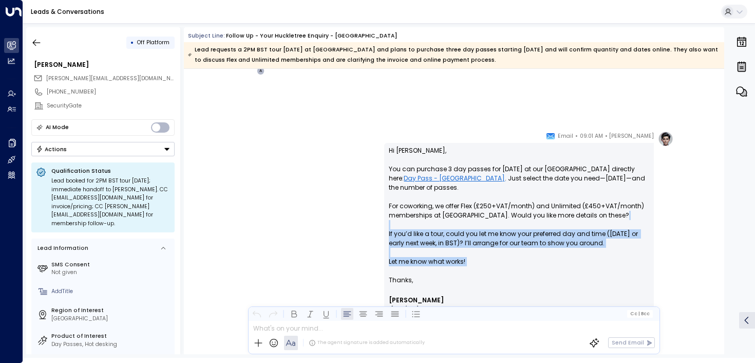
drag, startPoint x: 436, startPoint y: 267, endPoint x: 436, endPoint y: 216, distance: 50.9
click at [436, 216] on p "Hi Slawek, You can purchase 3 day passes for [DATE] at our [GEOGRAPHIC_DATA] hu…" at bounding box center [519, 210] width 260 height 129
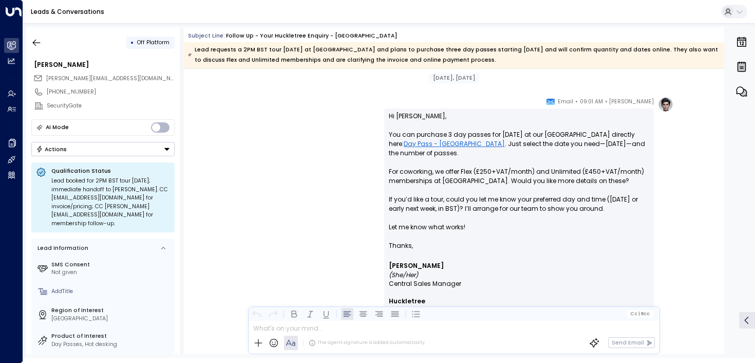
scroll to position [1286, 0]
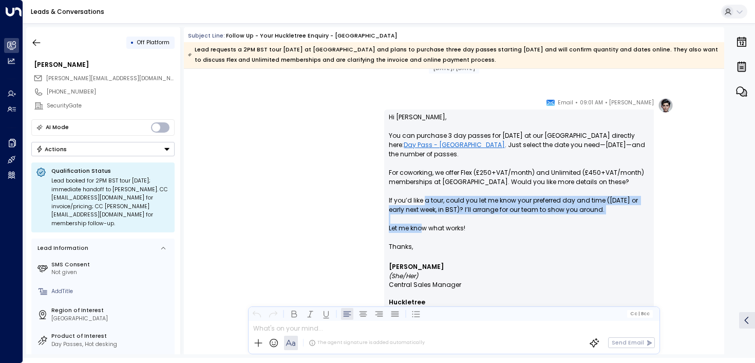
drag, startPoint x: 423, startPoint y: 197, endPoint x: 423, endPoint y: 233, distance: 36.0
click at [423, 233] on p "Hi Slawek, You can purchase 3 day passes for [DATE] at our [GEOGRAPHIC_DATA] hu…" at bounding box center [519, 176] width 260 height 129
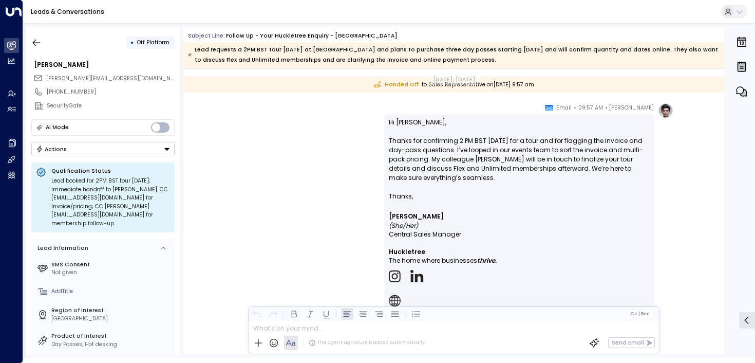
scroll to position [2093, 0]
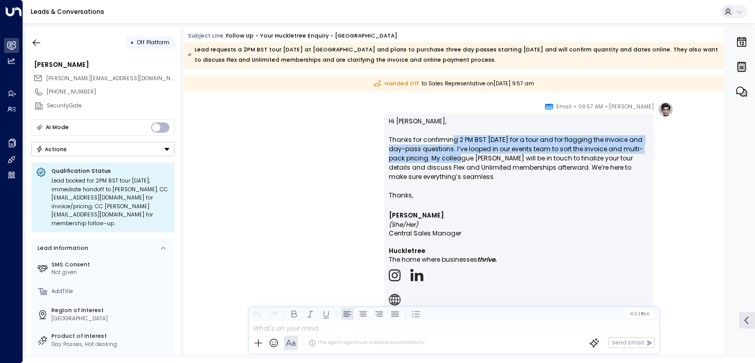
drag, startPoint x: 452, startPoint y: 141, endPoint x: 452, endPoint y: 162, distance: 21.1
click at [452, 162] on p "Hi [PERSON_NAME], Thanks for confirming 2 PM BST [DATE] for a tour and for flag…" at bounding box center [519, 154] width 260 height 74
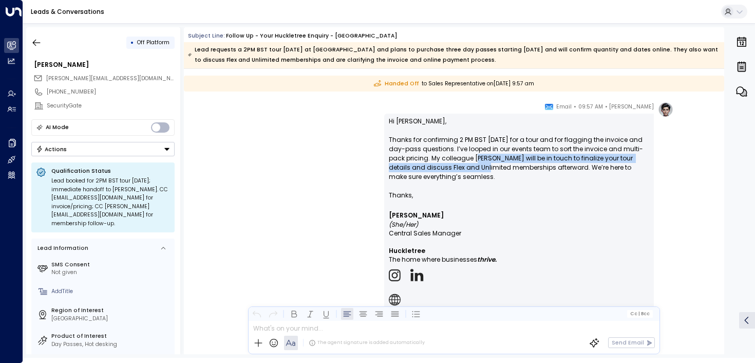
drag, startPoint x: 470, startPoint y: 162, endPoint x: 470, endPoint y: 173, distance: 11.3
click at [470, 173] on p "Hi [PERSON_NAME], Thanks for confirming 2 PM BST [DATE] for a tour and for flag…" at bounding box center [519, 154] width 260 height 74
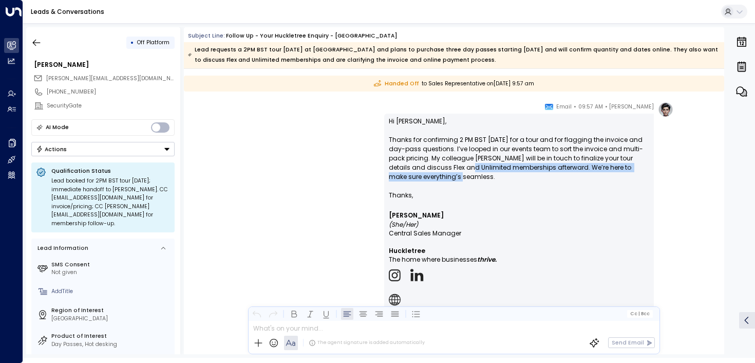
drag, startPoint x: 453, startPoint y: 175, endPoint x: 455, endPoint y: 164, distance: 10.6
click at [455, 164] on p "Hi [PERSON_NAME], Thanks for confirming 2 PM BST [DATE] for a tour and for flag…" at bounding box center [519, 154] width 260 height 74
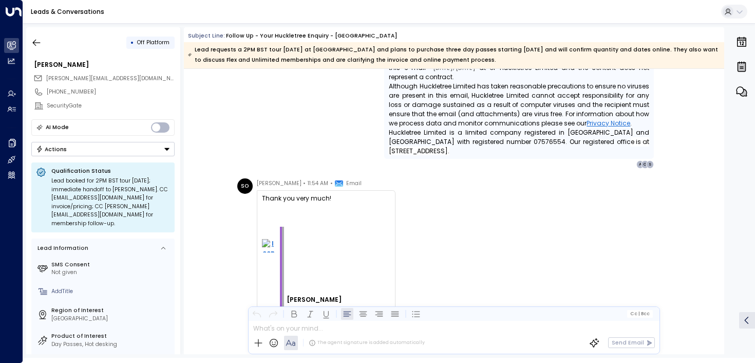
scroll to position [3950, 0]
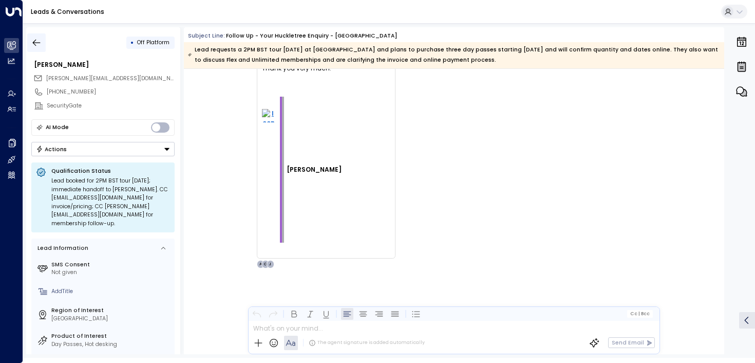
click at [31, 37] on icon "button" at bounding box center [36, 42] width 10 height 10
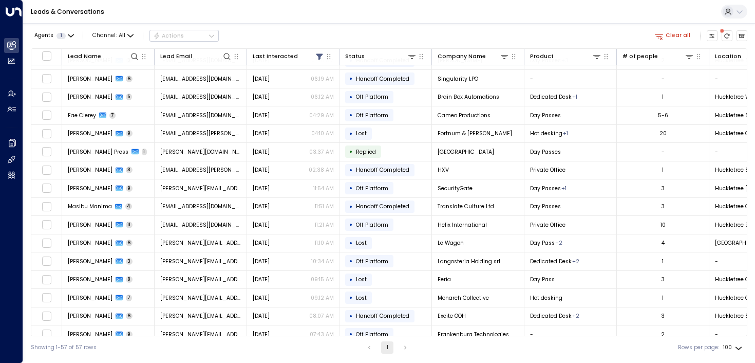
scroll to position [196, 0]
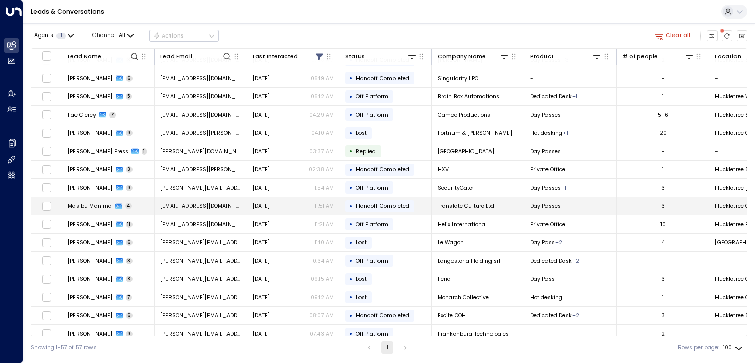
click at [82, 201] on td "Masibu Manima 4" at bounding box center [108, 206] width 92 height 18
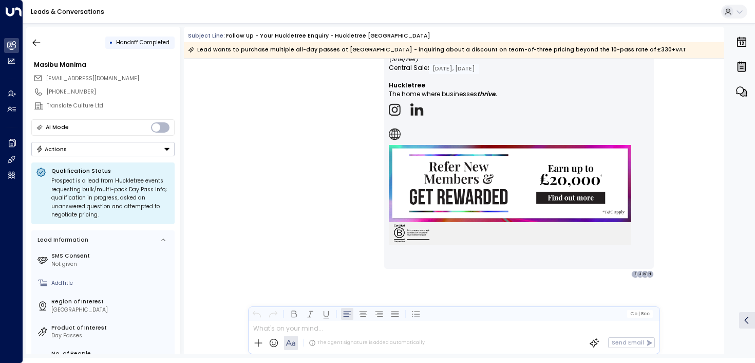
scroll to position [1700, 0]
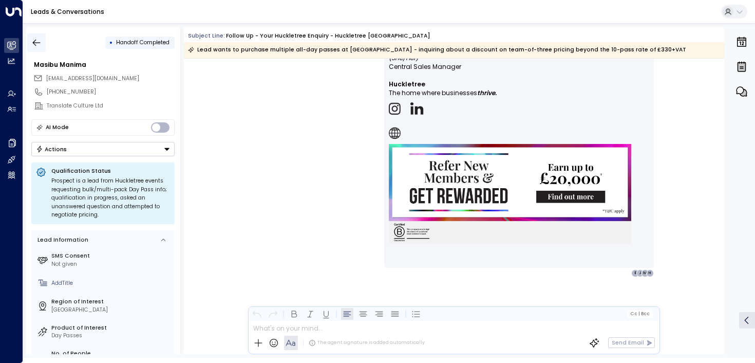
click at [34, 37] on icon "button" at bounding box center [36, 42] width 10 height 10
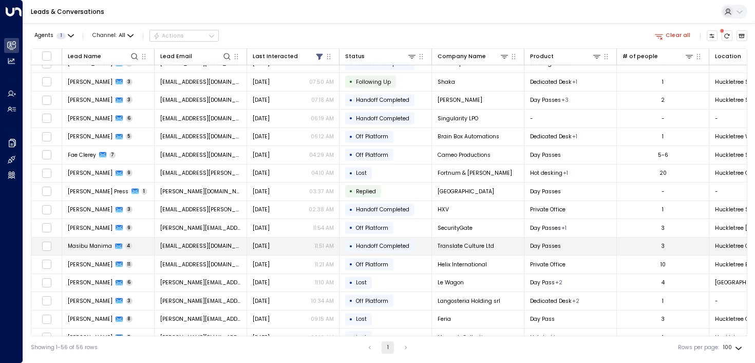
scroll to position [164, 0]
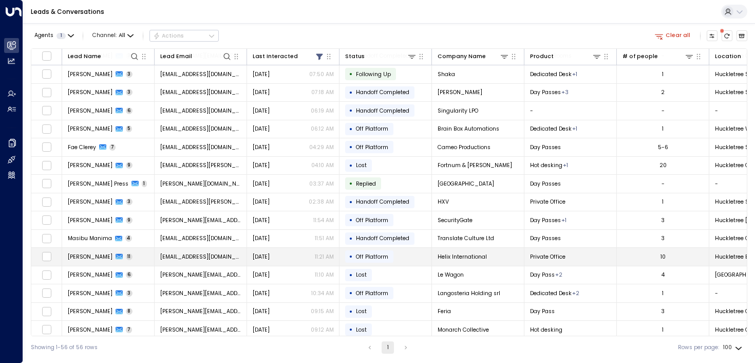
click at [86, 257] on span "[PERSON_NAME]" at bounding box center [90, 257] width 45 height 8
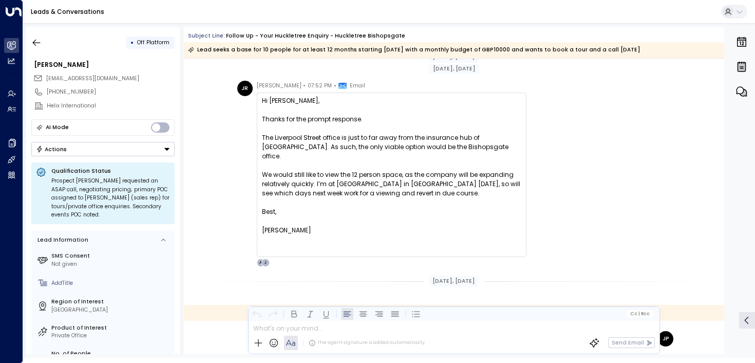
scroll to position [2012, 0]
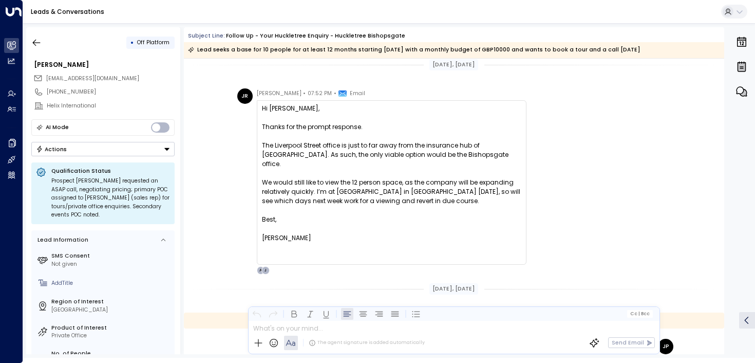
drag, startPoint x: 351, startPoint y: 191, endPoint x: 352, endPoint y: 213, distance: 22.1
click at [352, 203] on div "Hi [PERSON_NAME], Thanks for the prompt response. The [GEOGRAPHIC_DATA] is just…" at bounding box center [391, 182] width 259 height 157
click at [352, 215] on div "Best," at bounding box center [391, 219] width 259 height 9
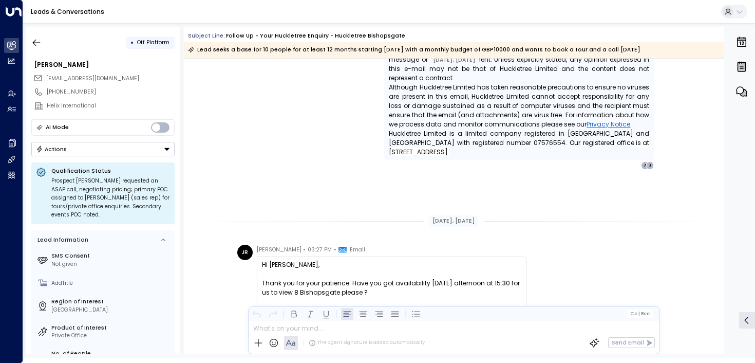
scroll to position [2647, 0]
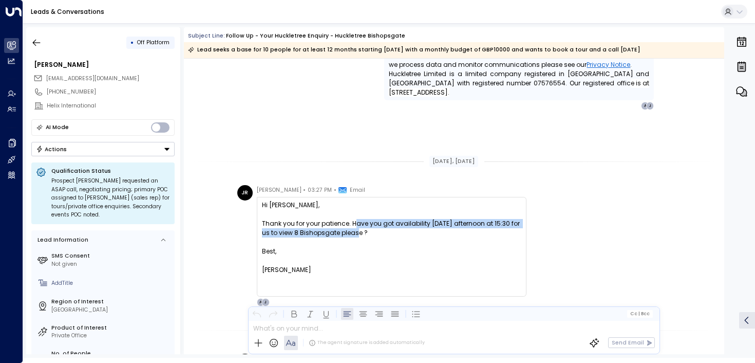
drag, startPoint x: 354, startPoint y: 221, endPoint x: 354, endPoint y: 236, distance: 14.9
click at [354, 236] on div "Thank you for your patience. Have you got availability [DATE] afternoon at 15:3…" at bounding box center [391, 228] width 259 height 18
click at [354, 237] on div at bounding box center [391, 241] width 259 height 9
drag, startPoint x: 359, startPoint y: 237, endPoint x: 354, endPoint y: 203, distance: 34.2
click at [355, 205] on div "Hi [PERSON_NAME], Thank you for your patience. Have you got availability [DATE]…" at bounding box center [391, 246] width 259 height 92
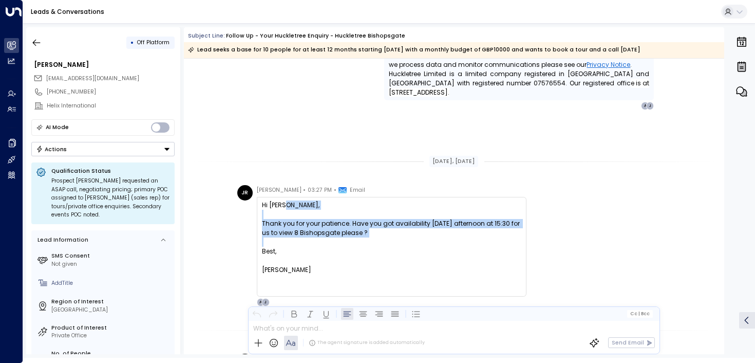
click at [354, 203] on div "Hi [PERSON_NAME], Thank you for your patience. Have you got availability [DATE]…" at bounding box center [391, 246] width 259 height 92
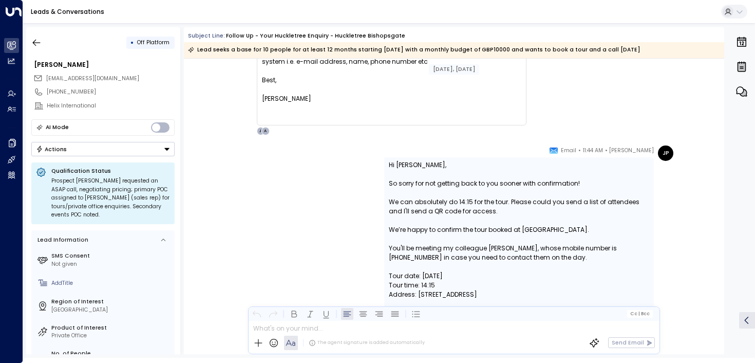
scroll to position [3011, 0]
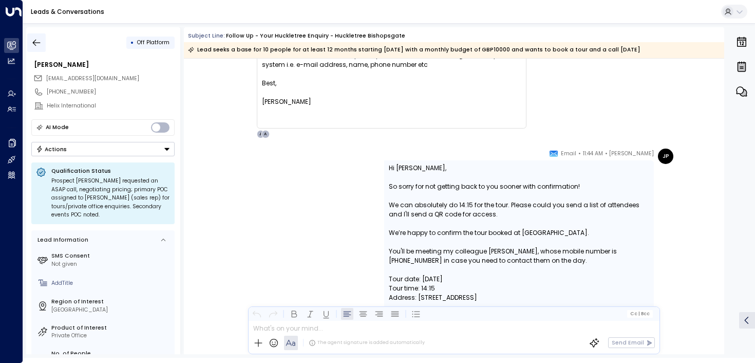
click at [42, 43] on button "button" at bounding box center [36, 42] width 18 height 18
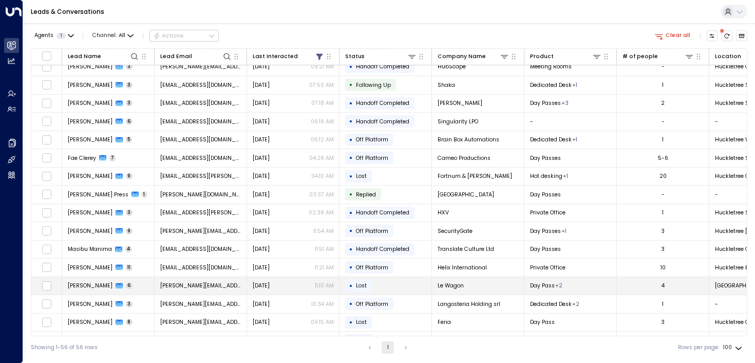
scroll to position [154, 0]
click at [76, 289] on td "[PERSON_NAME] 6" at bounding box center [108, 285] width 92 height 18
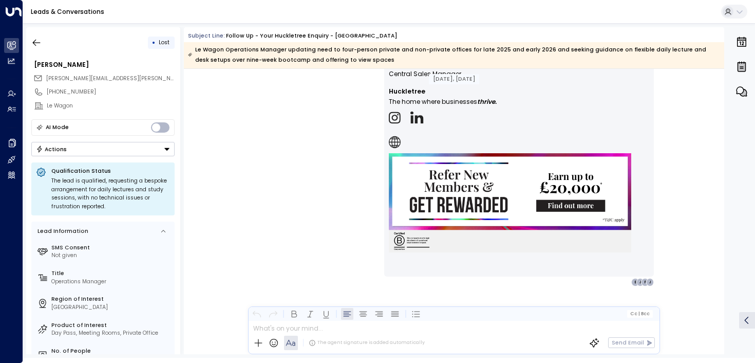
scroll to position [2640, 0]
click at [42, 39] on button "button" at bounding box center [36, 42] width 18 height 18
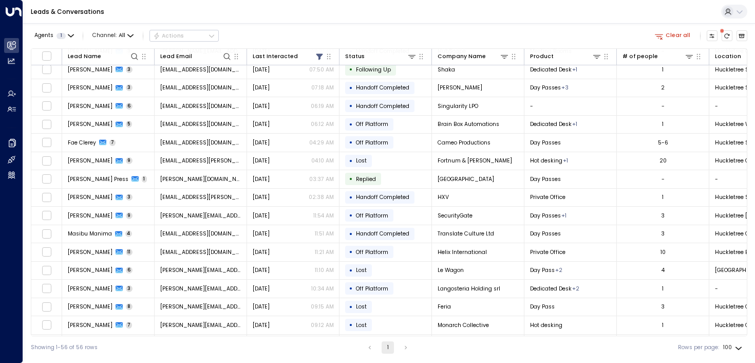
scroll to position [180, 0]
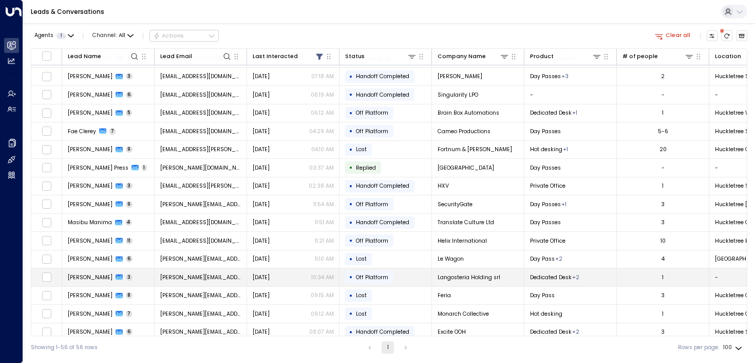
click at [86, 272] on td "[PERSON_NAME] 3" at bounding box center [108, 277] width 92 height 18
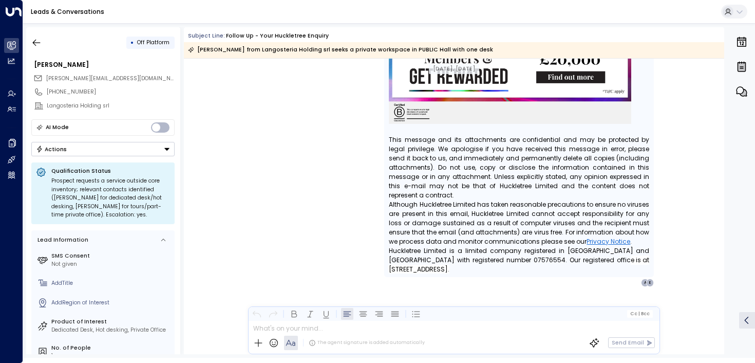
scroll to position [1554, 0]
click at [28, 48] on button "button" at bounding box center [36, 42] width 18 height 18
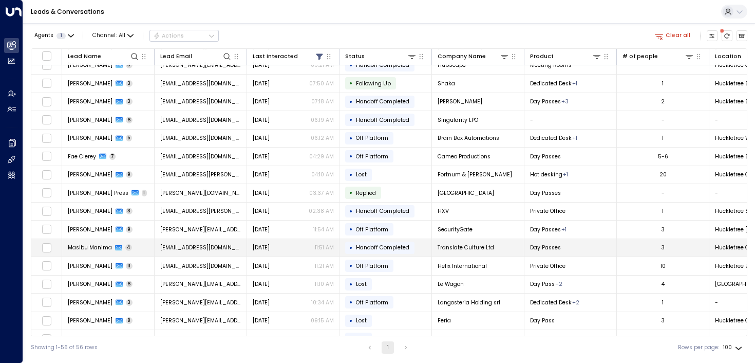
scroll to position [172, 0]
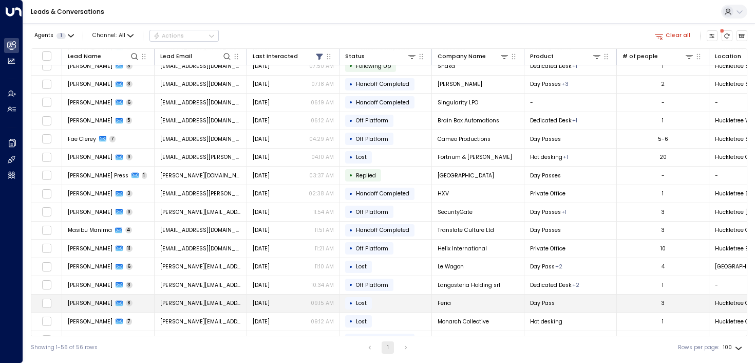
click at [78, 304] on span "[PERSON_NAME]" at bounding box center [90, 303] width 45 height 8
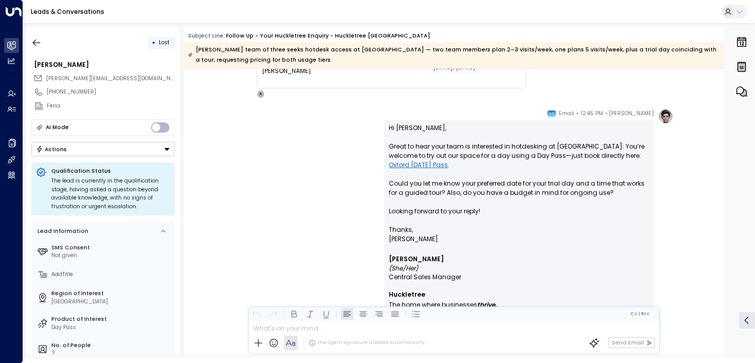
scroll to position [870, 0]
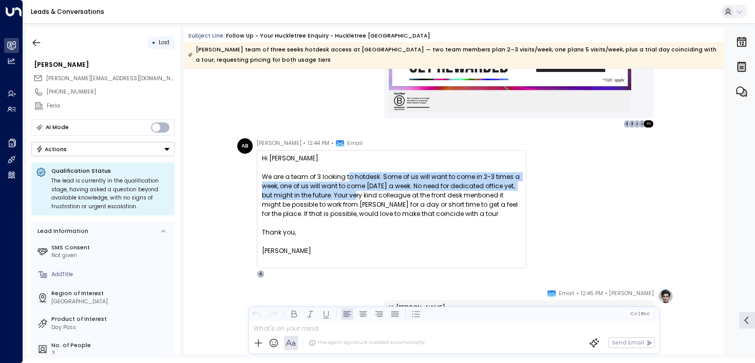
drag, startPoint x: 346, startPoint y: 179, endPoint x: 346, endPoint y: 203, distance: 24.7
click at [346, 203] on div "We are a team of 3 looking to hotdesk. Some of us will want to come in 2-3 time…" at bounding box center [391, 195] width 259 height 46
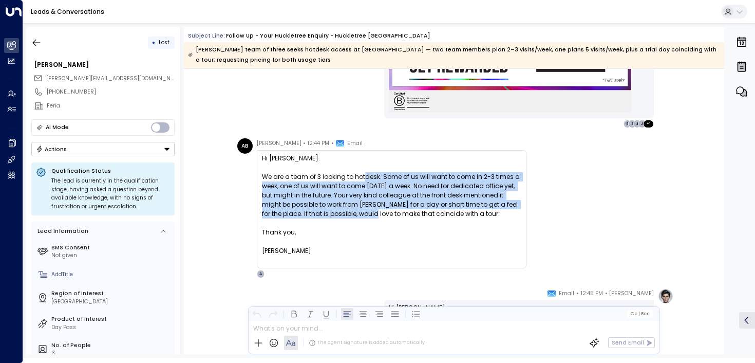
drag, startPoint x: 366, startPoint y: 209, endPoint x: 363, endPoint y: 177, distance: 32.0
click at [363, 177] on div "We are a team of 3 looking to hotdesk. Some of us will want to come in 2-3 time…" at bounding box center [391, 195] width 259 height 46
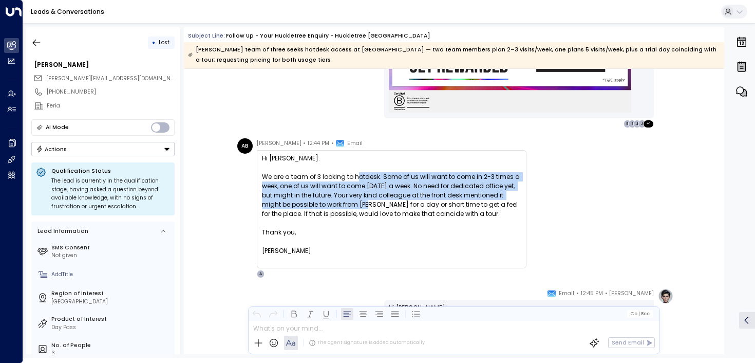
drag, startPoint x: 358, startPoint y: 177, endPoint x: 358, endPoint y: 207, distance: 29.3
click at [358, 207] on div "We are a team of 3 looking to hotdesk. Some of us will want to come in 2-3 time…" at bounding box center [391, 195] width 259 height 46
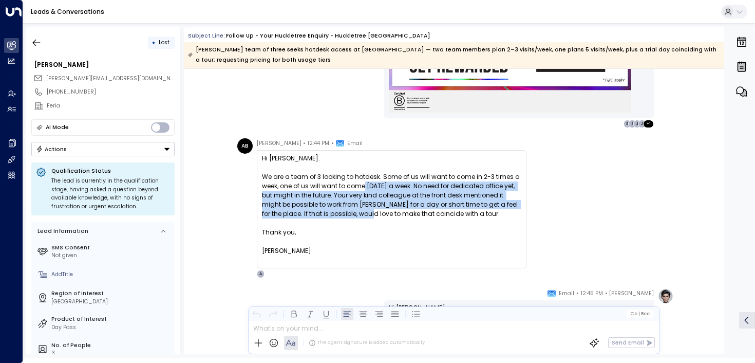
drag, startPoint x: 363, startPoint y: 212, endPoint x: 362, endPoint y: 186, distance: 25.7
click at [362, 186] on div "We are a team of 3 looking to hotdesk. Some of us will want to come in 2-3 time…" at bounding box center [391, 195] width 259 height 46
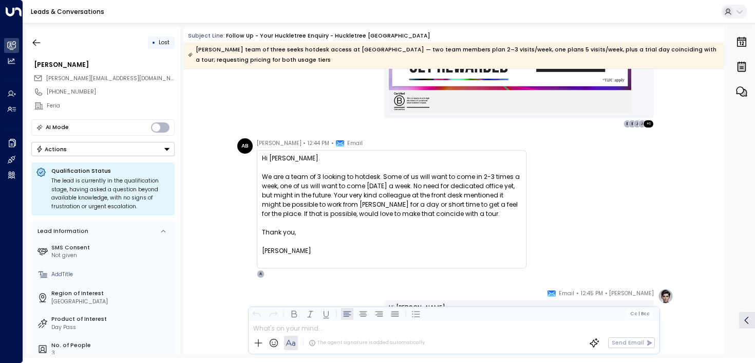
drag, startPoint x: 359, startPoint y: 180, endPoint x: 359, endPoint y: 202, distance: 22.1
click at [359, 199] on div "We are a team of 3 looking to hotdesk. Some of us will want to come in 2-3 time…" at bounding box center [391, 195] width 259 height 46
click at [359, 202] on div "We are a team of 3 looking to hotdesk. Some of us will want to come in 2-3 time…" at bounding box center [391, 195] width 259 height 46
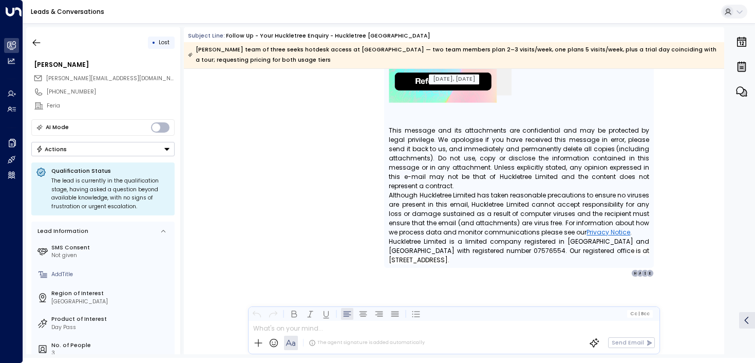
scroll to position [3181, 0]
click at [39, 43] on icon "button" at bounding box center [37, 42] width 8 height 7
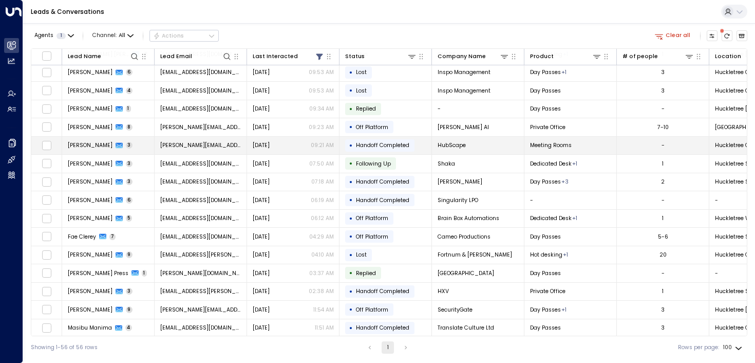
scroll to position [121, 0]
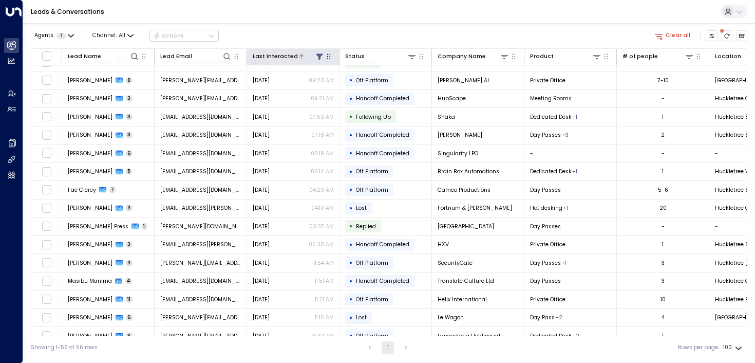
click at [318, 55] on icon at bounding box center [319, 56] width 7 height 6
click at [318, 54] on icon at bounding box center [319, 56] width 7 height 6
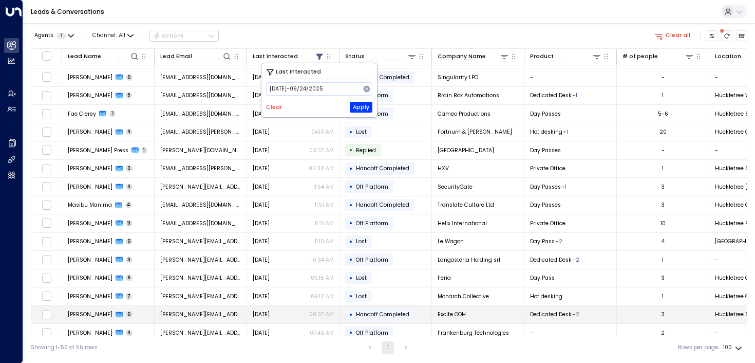
scroll to position [209, 0]
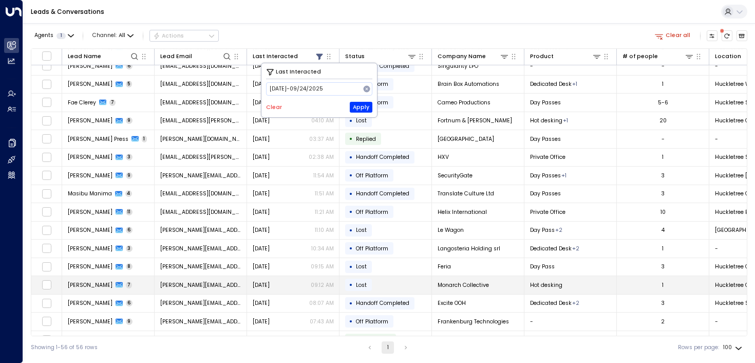
click at [87, 283] on span "[PERSON_NAME]" at bounding box center [90, 285] width 45 height 8
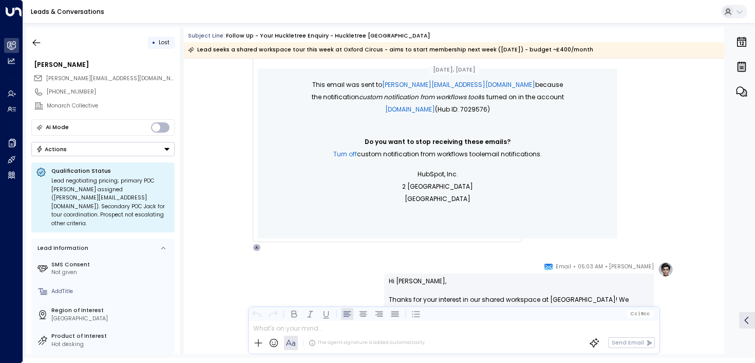
scroll to position [445, 0]
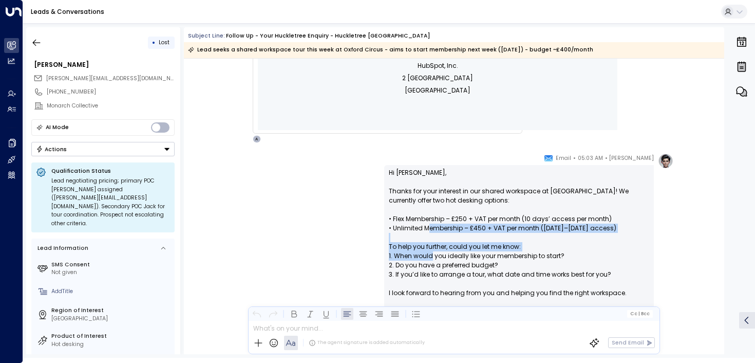
drag, startPoint x: 430, startPoint y: 226, endPoint x: 430, endPoint y: 266, distance: 40.1
click at [430, 266] on p "Hi [PERSON_NAME], Thanks for your interest in our shared workspace at [GEOGRAPH…" at bounding box center [519, 237] width 260 height 139
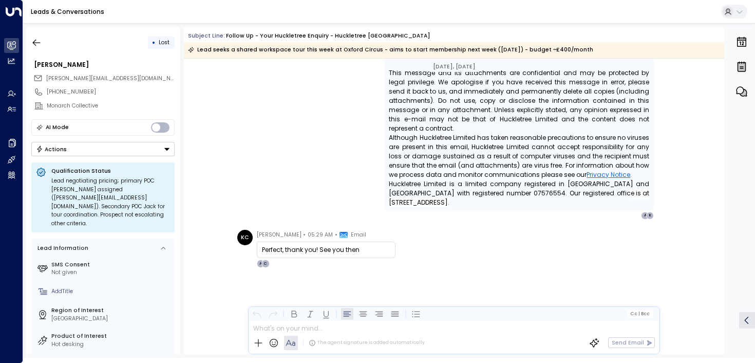
scroll to position [2408, 0]
click at [39, 43] on icon "button" at bounding box center [36, 42] width 10 height 10
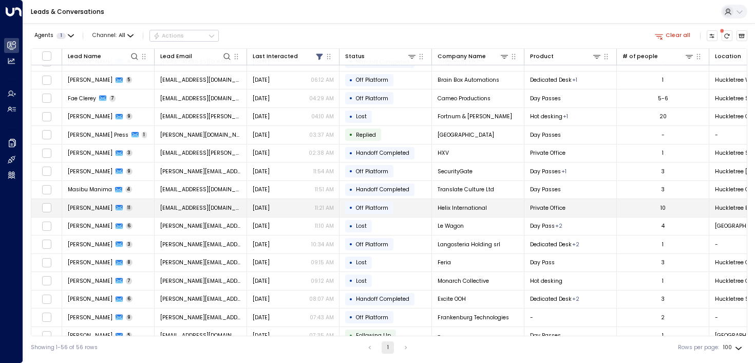
scroll to position [214, 0]
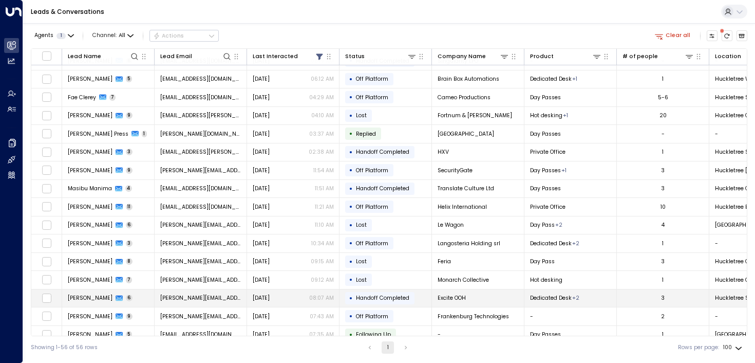
click at [77, 298] on span "[PERSON_NAME]" at bounding box center [90, 298] width 45 height 8
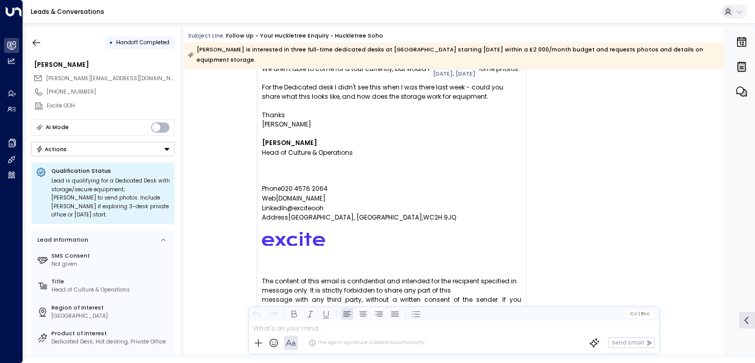
scroll to position [2359, 0]
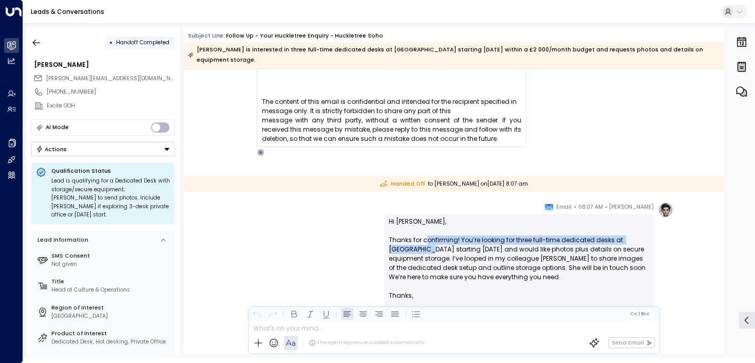
drag, startPoint x: 425, startPoint y: 235, endPoint x: 426, endPoint y: 260, distance: 24.7
click at [426, 259] on p "Hi [PERSON_NAME], Thanks for confirming! You’re looking for three full-time ded…" at bounding box center [519, 254] width 260 height 74
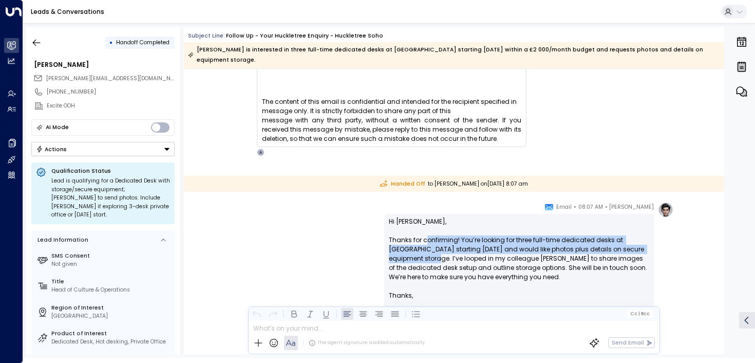
click at [426, 260] on p "Hi [PERSON_NAME], Thanks for confirming! You’re looking for three full-time ded…" at bounding box center [519, 254] width 260 height 74
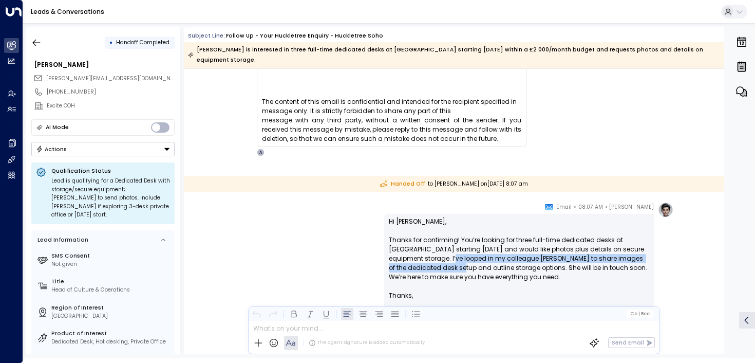
drag, startPoint x: 446, startPoint y: 256, endPoint x: 446, endPoint y: 272, distance: 16.4
click at [446, 272] on p "Hi [PERSON_NAME], Thanks for confirming! You’re looking for three full-time ded…" at bounding box center [519, 254] width 260 height 74
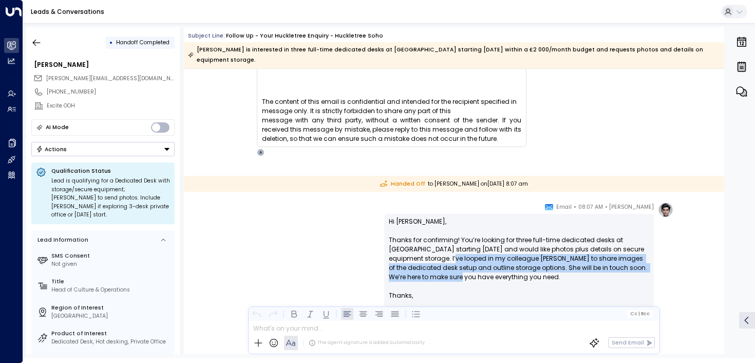
click at [446, 272] on p "Hi [PERSON_NAME], Thanks for confirming! You’re looking for three full-time ded…" at bounding box center [519, 254] width 260 height 74
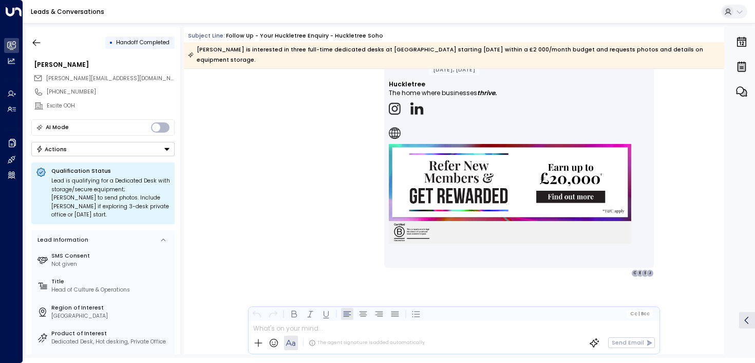
scroll to position [2626, 0]
click at [31, 42] on icon "button" at bounding box center [36, 42] width 10 height 10
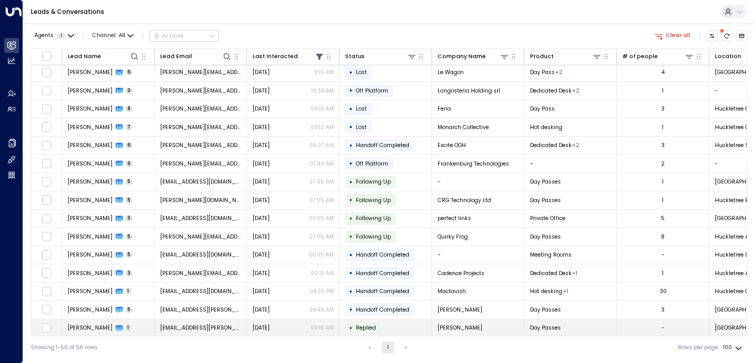
scroll to position [362, 0]
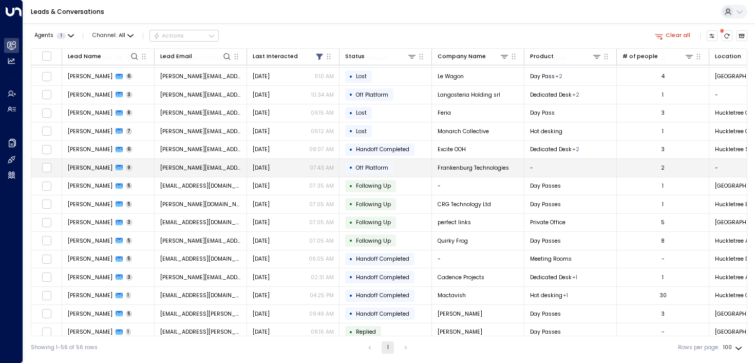
click at [80, 160] on td "[PERSON_NAME] 9" at bounding box center [108, 168] width 92 height 18
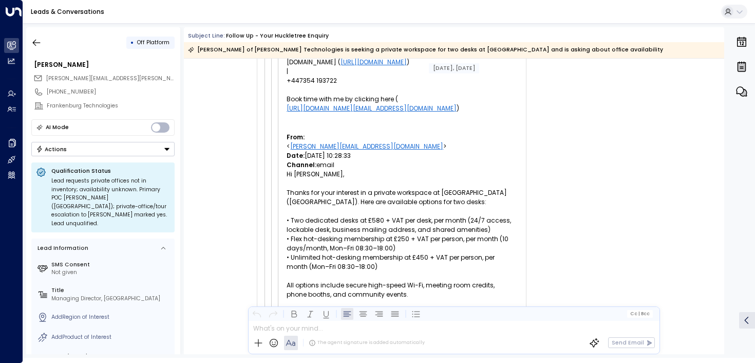
scroll to position [7100, 0]
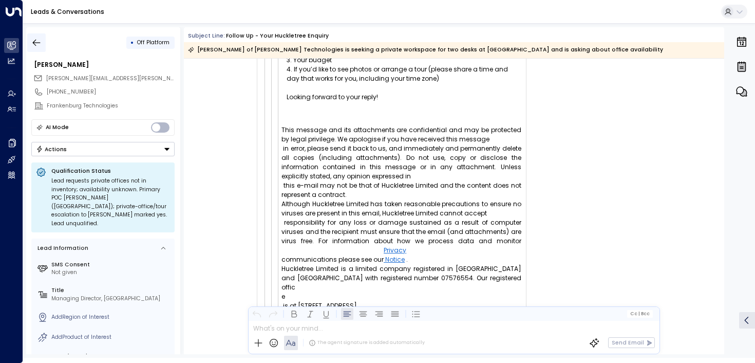
click at [38, 36] on button "button" at bounding box center [36, 42] width 18 height 18
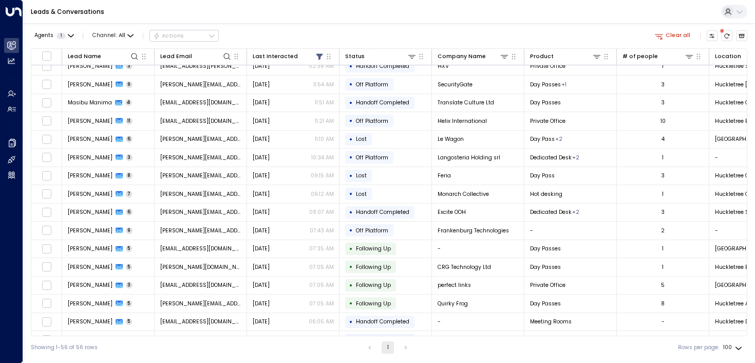
scroll to position [327, 0]
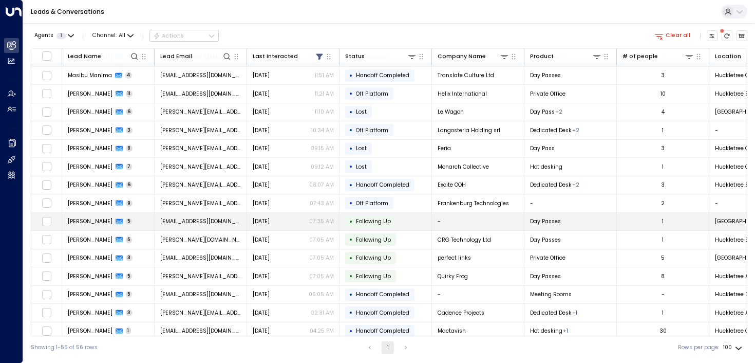
click at [82, 222] on span "[PERSON_NAME]" at bounding box center [90, 221] width 45 height 8
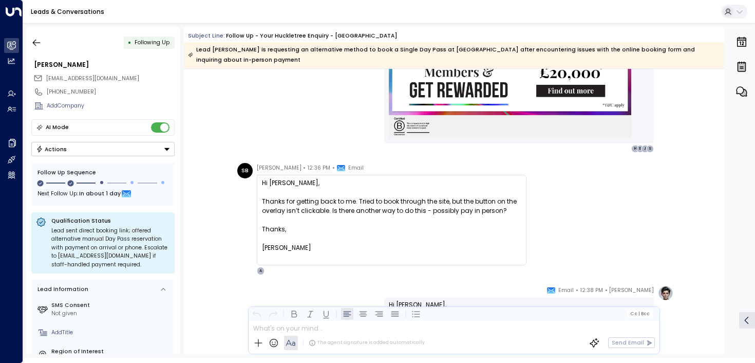
scroll to position [991, 0]
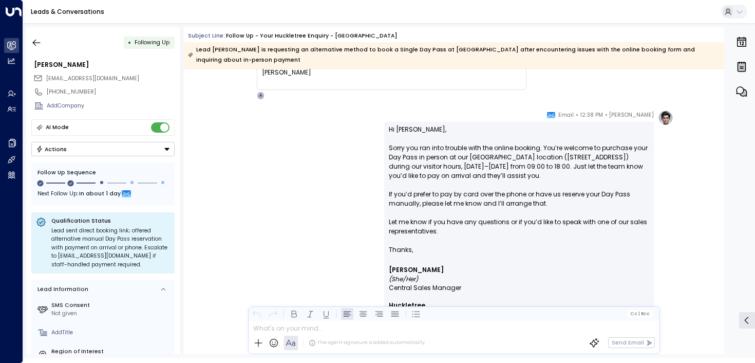
drag, startPoint x: 417, startPoint y: 154, endPoint x: 417, endPoint y: 162, distance: 7.7
click at [417, 162] on p "Hi [PERSON_NAME], Sorry you ran into trouble with the online booking. You’re we…" at bounding box center [519, 185] width 260 height 120
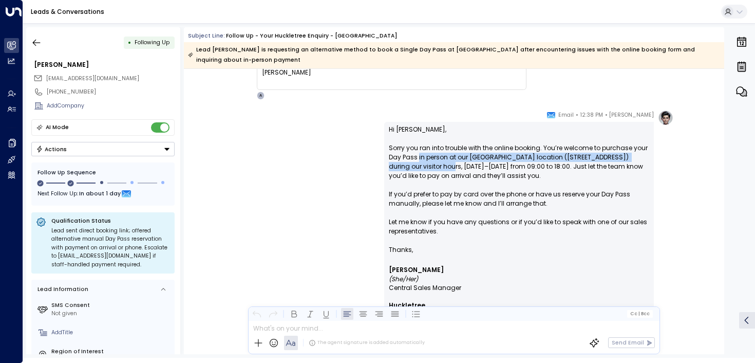
click at [417, 162] on p "Hi [PERSON_NAME], Sorry you ran into trouble with the online booking. You’re we…" at bounding box center [519, 185] width 260 height 120
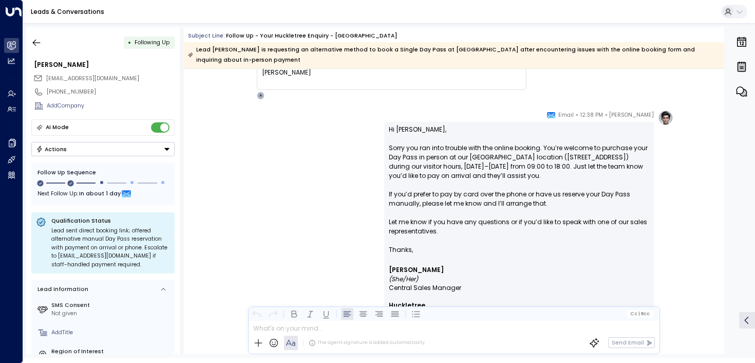
drag, startPoint x: 435, startPoint y: 162, endPoint x: 435, endPoint y: 170, distance: 8.2
click at [435, 170] on p "Hi [PERSON_NAME], Sorry you ran into trouble with the online booking. You’re we…" at bounding box center [519, 185] width 260 height 120
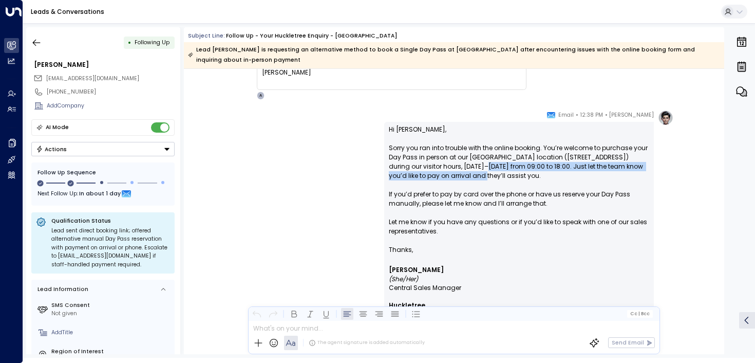
drag, startPoint x: 451, startPoint y: 174, endPoint x: 447, endPoint y: 162, distance: 11.9
click at [447, 162] on p "Hi [PERSON_NAME], Sorry you ran into trouble with the online booking. You’re we…" at bounding box center [519, 185] width 260 height 120
drag, startPoint x: 425, startPoint y: 162, endPoint x: 429, endPoint y: 178, distance: 16.4
click at [429, 178] on p "Hi [PERSON_NAME], Sorry you ran into trouble with the online booking. You’re we…" at bounding box center [519, 185] width 260 height 120
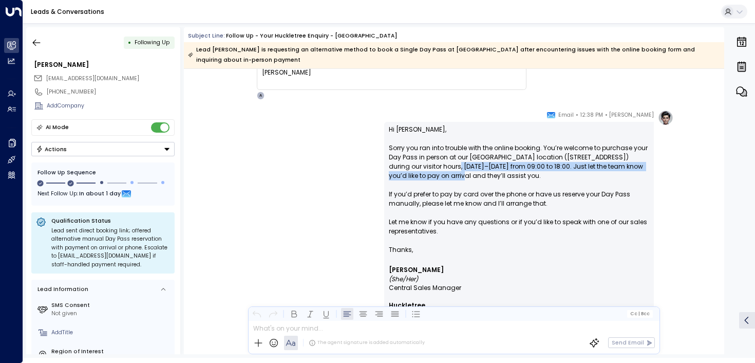
click at [429, 178] on p "Hi [PERSON_NAME], Sorry you ran into trouble with the online booking. You’re we…" at bounding box center [519, 185] width 260 height 120
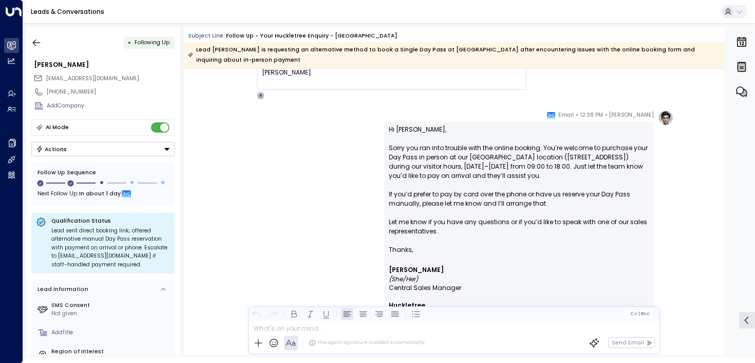
drag, startPoint x: 430, startPoint y: 190, endPoint x: 430, endPoint y: 208, distance: 17.5
click at [430, 208] on p "Hi [PERSON_NAME], Sorry you ran into trouble with the online booking. You’re we…" at bounding box center [519, 185] width 260 height 120
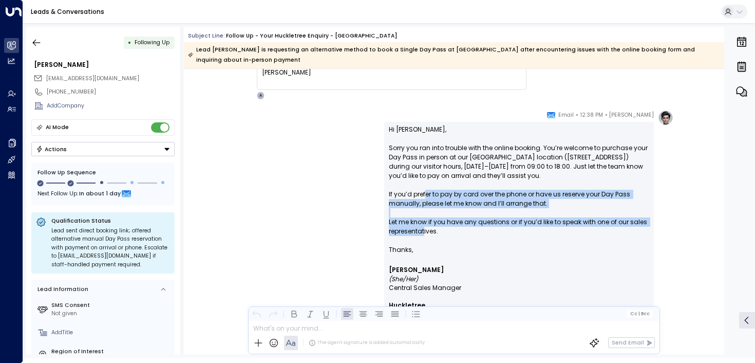
drag, startPoint x: 424, startPoint y: 229, endPoint x: 423, endPoint y: 195, distance: 33.9
click at [423, 195] on p "Hi [PERSON_NAME], Sorry you ran into trouble with the online booking. You’re we…" at bounding box center [519, 185] width 260 height 120
drag, startPoint x: 445, startPoint y: 195, endPoint x: 444, endPoint y: 228, distance: 32.9
click at [444, 228] on p "Hi [PERSON_NAME], Sorry you ran into trouble with the online booking. You’re we…" at bounding box center [519, 185] width 260 height 120
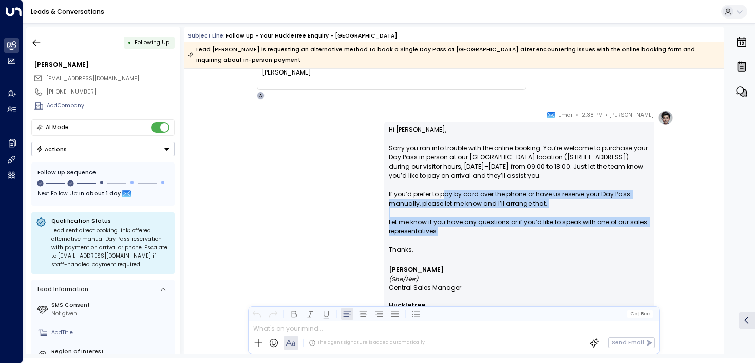
click at [444, 228] on p "Hi [PERSON_NAME], Sorry you ran into trouble with the online booking. You’re we…" at bounding box center [519, 185] width 260 height 120
drag, startPoint x: 430, startPoint y: 235, endPoint x: 430, endPoint y: 204, distance: 30.3
click at [430, 204] on p "Hi [PERSON_NAME], Sorry you ran into trouble with the online booking. You’re we…" at bounding box center [519, 185] width 260 height 120
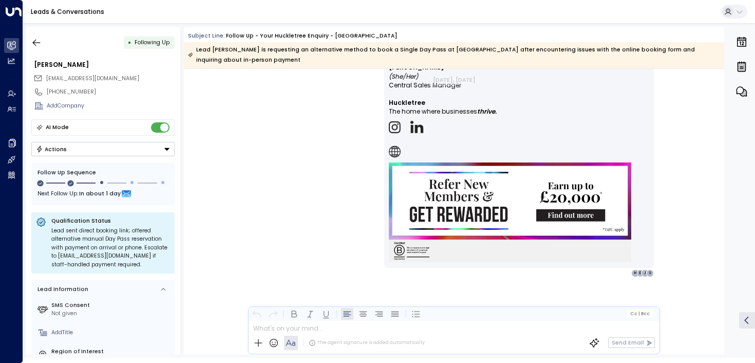
scroll to position [1897, 0]
click at [35, 43] on icon "button" at bounding box center [36, 42] width 10 height 10
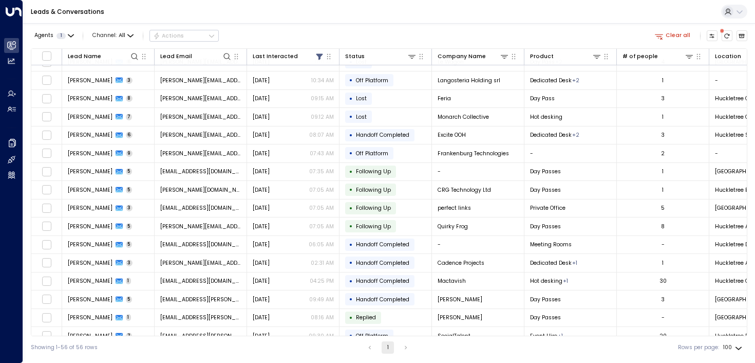
scroll to position [383, 0]
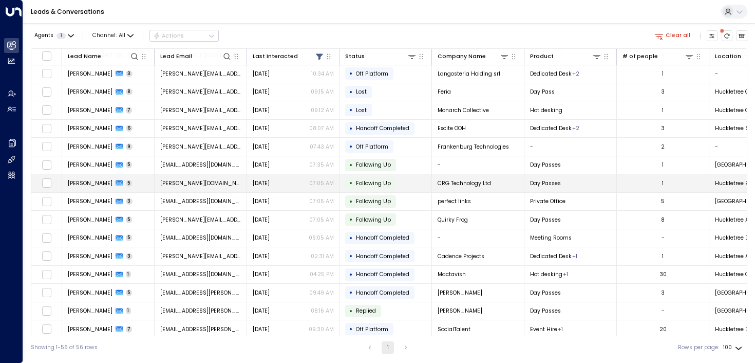
click at [84, 181] on span "[PERSON_NAME]" at bounding box center [90, 183] width 45 height 8
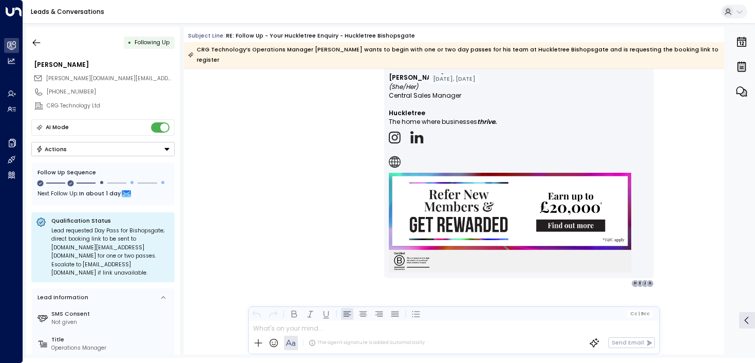
scroll to position [2157, 0]
click at [38, 44] on icon "button" at bounding box center [36, 42] width 10 height 10
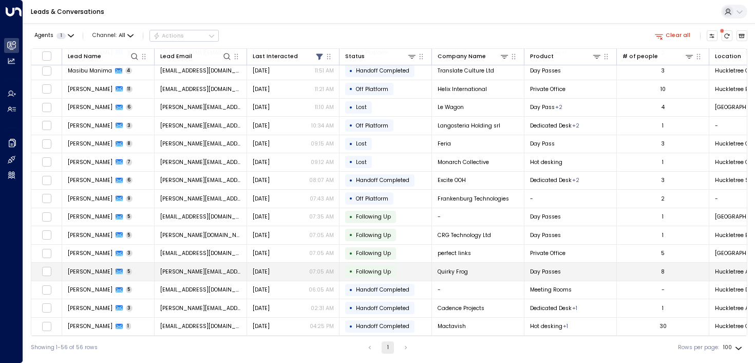
scroll to position [403, 0]
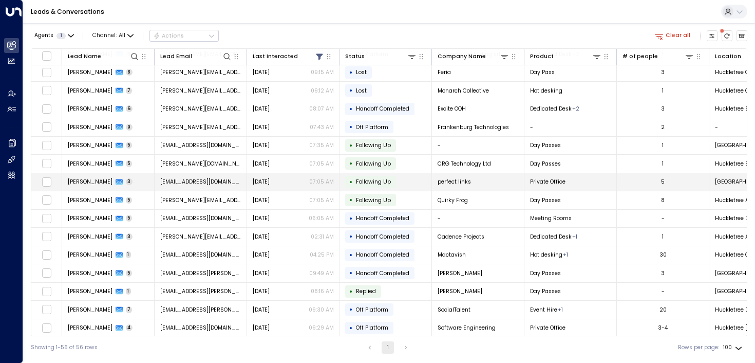
click at [90, 180] on span "[PERSON_NAME]" at bounding box center [90, 182] width 45 height 8
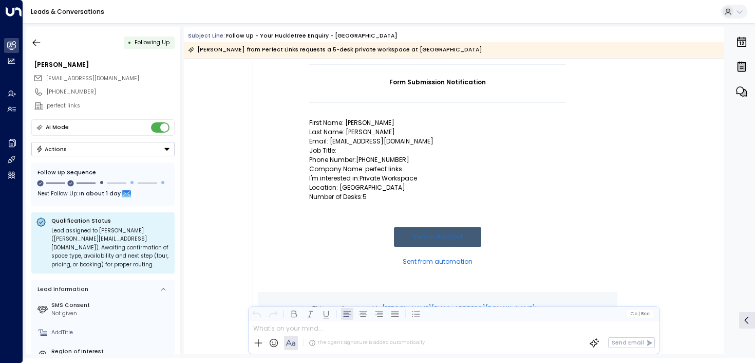
scroll to position [112, 0]
drag, startPoint x: 362, startPoint y: 196, endPoint x: 366, endPoint y: 184, distance: 12.5
click at [366, 184] on td "Form Submission Notification First Name: [PERSON_NAME] Last Name: [PERSON_NAME]…" at bounding box center [437, 179] width 257 height 228
click at [366, 184] on p "Location: [GEOGRAPHIC_DATA]" at bounding box center [437, 188] width 257 height 9
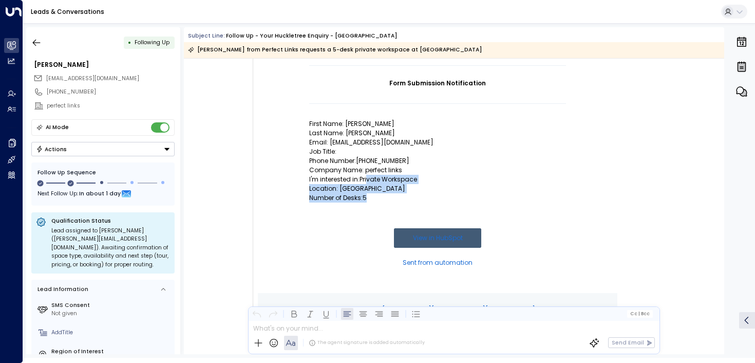
drag, startPoint x: 366, startPoint y: 179, endPoint x: 366, endPoint y: 204, distance: 25.7
click at [366, 204] on td "Form Submission Notification First Name: [PERSON_NAME] Last Name: [PERSON_NAME]…" at bounding box center [437, 179] width 257 height 228
click at [366, 204] on td at bounding box center [437, 215] width 257 height 26
drag, startPoint x: 366, startPoint y: 204, endPoint x: 366, endPoint y: 180, distance: 24.7
click at [366, 180] on td "Form Submission Notification First Name: [PERSON_NAME] Last Name: [PERSON_NAME]…" at bounding box center [437, 179] width 257 height 228
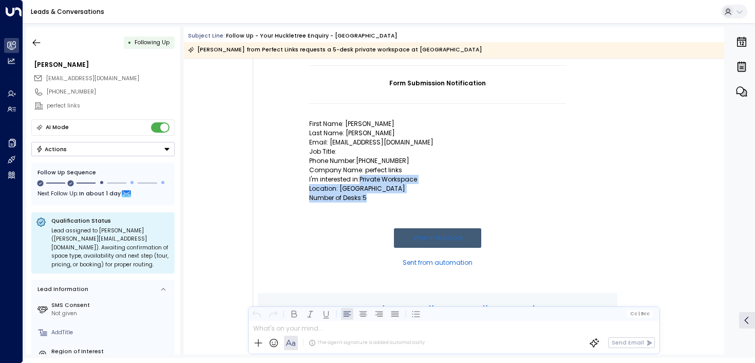
click at [366, 180] on p "I'm interested in:Private Workspace" at bounding box center [437, 179] width 257 height 9
drag, startPoint x: 366, startPoint y: 180, endPoint x: 363, endPoint y: 202, distance: 22.8
click at [363, 202] on td "Form Submission Notification First Name: [PERSON_NAME] Last Name: [PERSON_NAME]…" at bounding box center [437, 179] width 257 height 228
click at [363, 202] on td at bounding box center [437, 215] width 257 height 26
drag, startPoint x: 364, startPoint y: 193, endPoint x: 364, endPoint y: 174, distance: 19.0
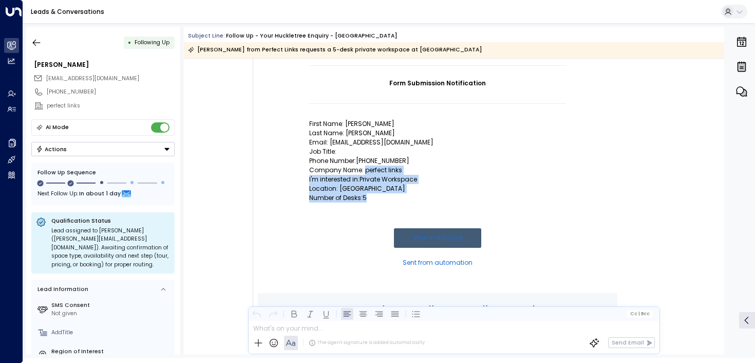
click at [364, 174] on td "Form Submission Notification First Name: [PERSON_NAME] Last Name: [PERSON_NAME]…" at bounding box center [437, 179] width 257 height 228
click at [364, 175] on p "I'm interested in:Private Workspace" at bounding box center [437, 179] width 257 height 9
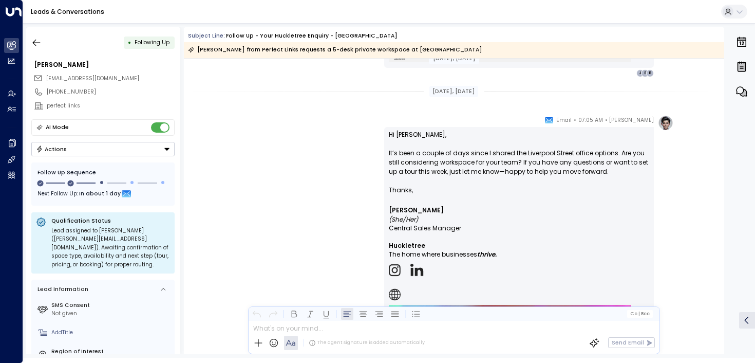
scroll to position [0, 0]
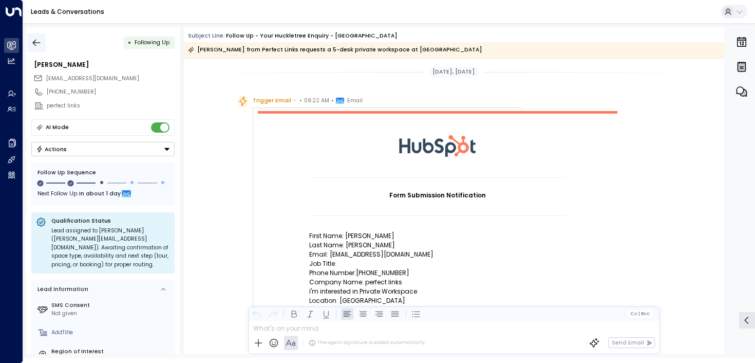
click at [34, 46] on icon "button" at bounding box center [36, 42] width 10 height 10
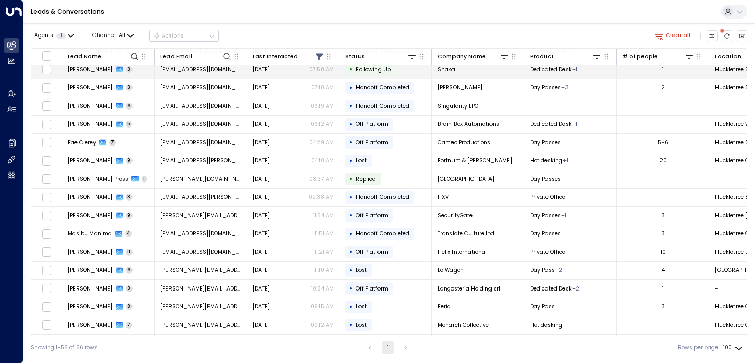
scroll to position [326, 0]
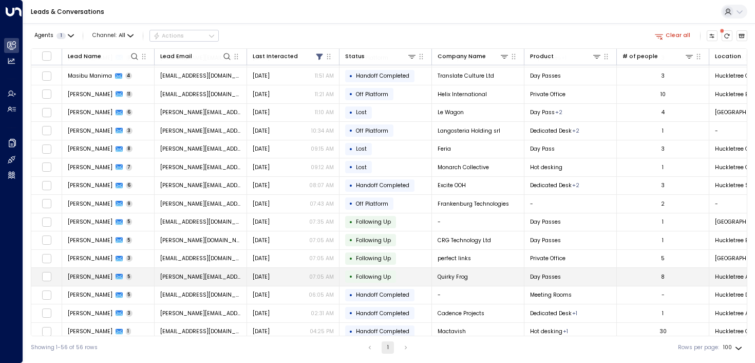
click at [77, 272] on td "[PERSON_NAME] 5" at bounding box center [108, 277] width 92 height 18
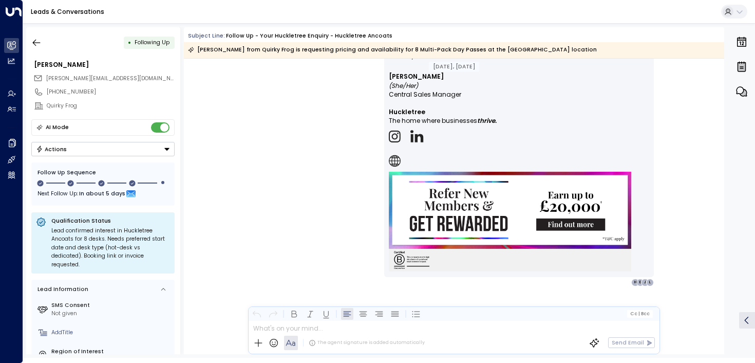
scroll to position [2116, 0]
click at [41, 43] on icon "button" at bounding box center [36, 42] width 10 height 10
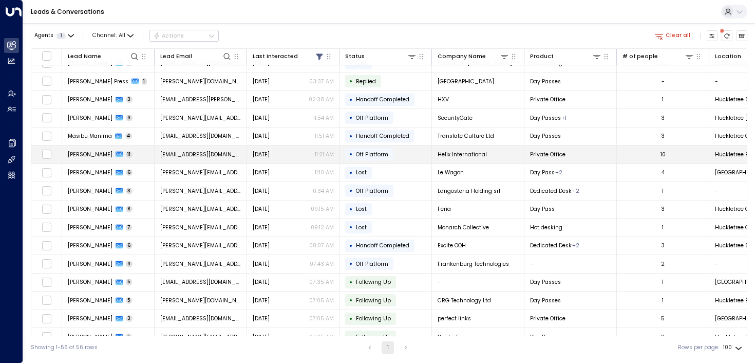
scroll to position [325, 0]
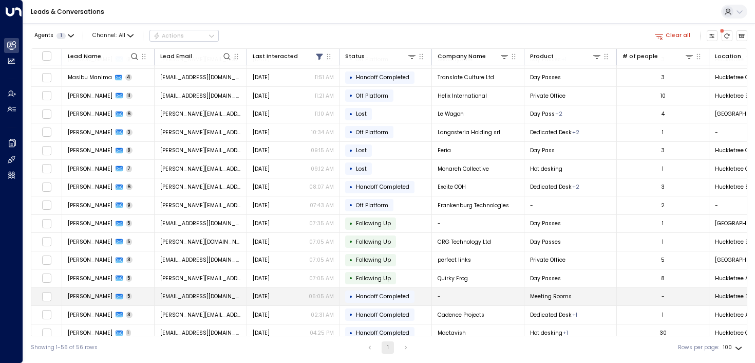
click at [104, 301] on td "[PERSON_NAME] 5" at bounding box center [108, 297] width 92 height 18
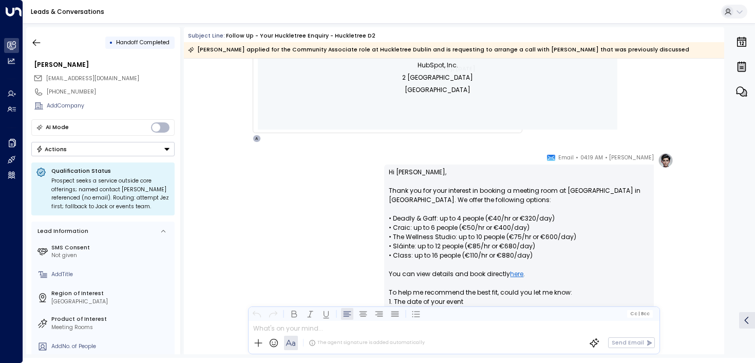
scroll to position [465, 0]
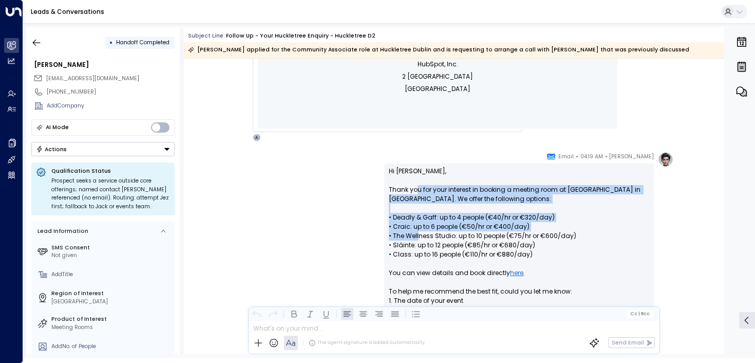
drag, startPoint x: 417, startPoint y: 187, endPoint x: 417, endPoint y: 248, distance: 61.1
click at [417, 248] on p "Hi [PERSON_NAME], Thank you for your interest in booking a meeting room at [GEO…" at bounding box center [519, 263] width 260 height 194
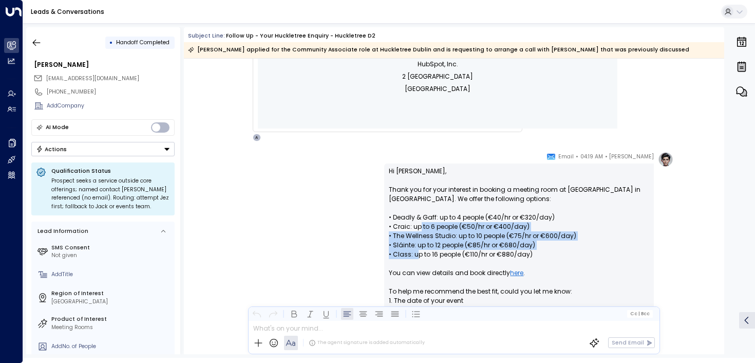
drag, startPoint x: 418, startPoint y: 254, endPoint x: 418, endPoint y: 227, distance: 27.2
click at [418, 227] on p "Hi [PERSON_NAME], Thank you for your interest in booking a meeting room at [GEO…" at bounding box center [519, 263] width 260 height 194
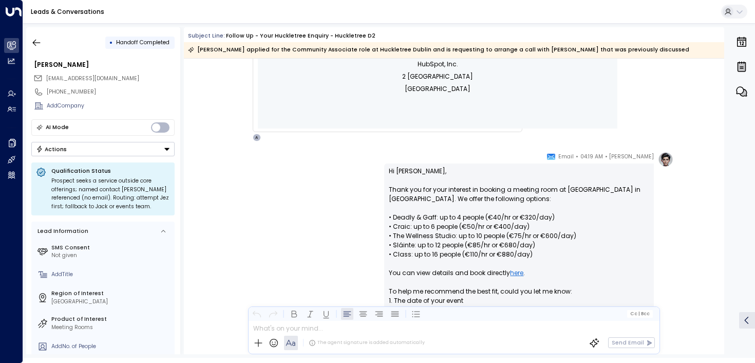
click at [416, 213] on p "Hi [PERSON_NAME], Thank you for your interest in booking a meeting room at [GEO…" at bounding box center [519, 263] width 260 height 194
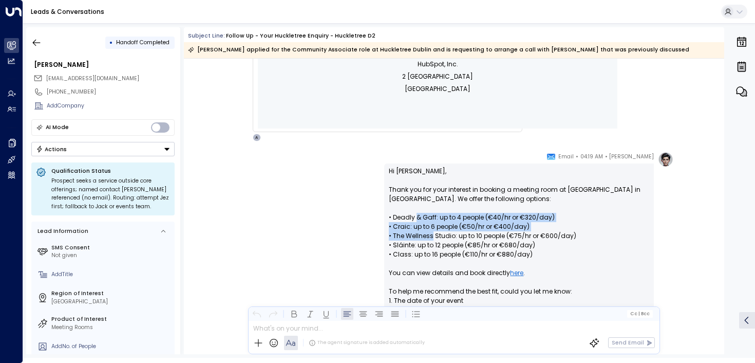
drag, startPoint x: 416, startPoint y: 213, endPoint x: 416, endPoint y: 238, distance: 25.2
click at [416, 238] on p "Hi [PERSON_NAME], Thank you for your interest in booking a meeting room at [GEO…" at bounding box center [519, 263] width 260 height 194
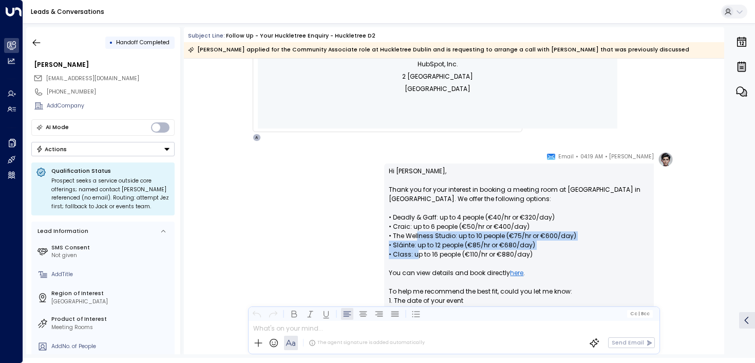
drag, startPoint x: 416, startPoint y: 234, endPoint x: 416, endPoint y: 267, distance: 32.4
click at [416, 267] on p "Hi [PERSON_NAME], Thank you for your interest in booking a meeting room at [GEO…" at bounding box center [519, 263] width 260 height 194
drag, startPoint x: 416, startPoint y: 263, endPoint x: 401, endPoint y: 229, distance: 37.2
click at [401, 229] on p "Hi [PERSON_NAME], Thank you for your interest in booking a meeting room at [GEO…" at bounding box center [519, 263] width 260 height 194
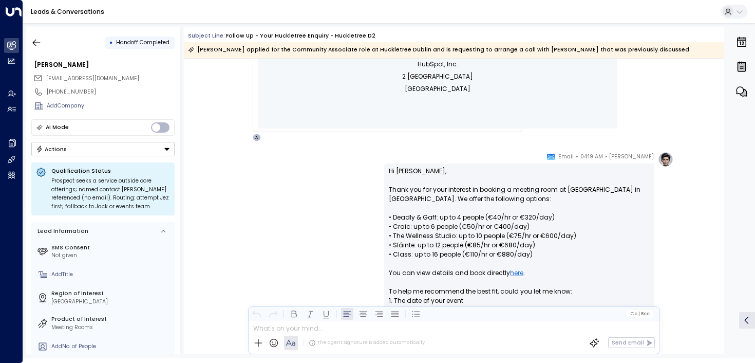
click at [401, 229] on p "Hi [PERSON_NAME], Thank you for your interest in booking a meeting room at [GEO…" at bounding box center [519, 263] width 260 height 194
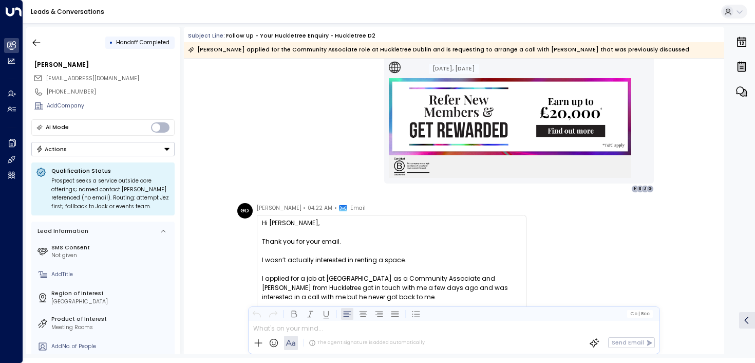
scroll to position [867, 0]
drag, startPoint x: 354, startPoint y: 242, endPoint x: 354, endPoint y: 271, distance: 29.3
click at [354, 272] on div "Hi [PERSON_NAME], Thank you for your email. I wasn’t actually interested in ren…" at bounding box center [391, 282] width 259 height 129
click at [354, 271] on div at bounding box center [391, 269] width 259 height 9
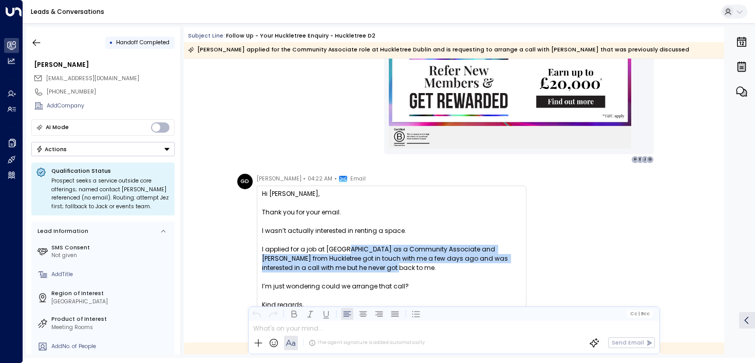
drag, startPoint x: 343, startPoint y: 251, endPoint x: 345, endPoint y: 277, distance: 25.7
click at [345, 277] on div "Hi [PERSON_NAME], Thank you for your email. I wasn’t actually interested in ren…" at bounding box center [391, 253] width 259 height 129
click at [345, 277] on div at bounding box center [391, 276] width 259 height 9
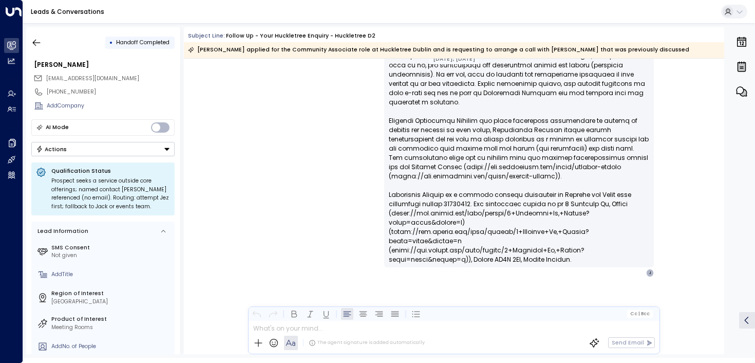
scroll to position [3630, 0]
click at [37, 42] on icon "button" at bounding box center [36, 42] width 10 height 10
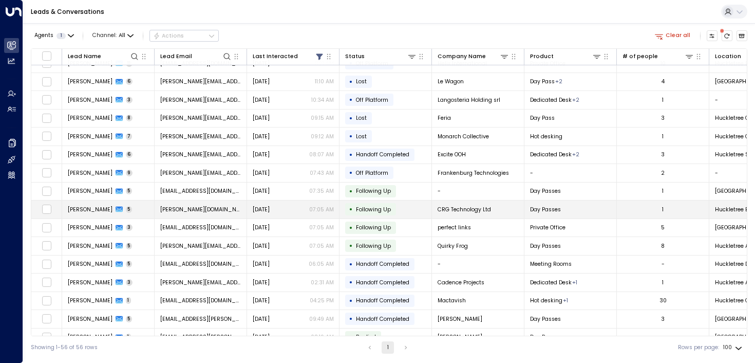
scroll to position [389, 0]
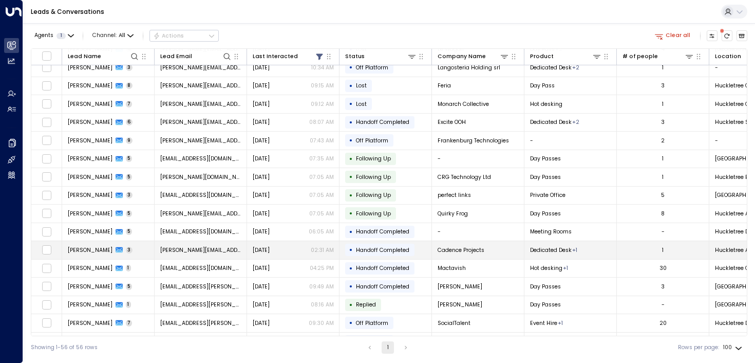
click at [83, 247] on span "[PERSON_NAME]" at bounding box center [90, 250] width 45 height 8
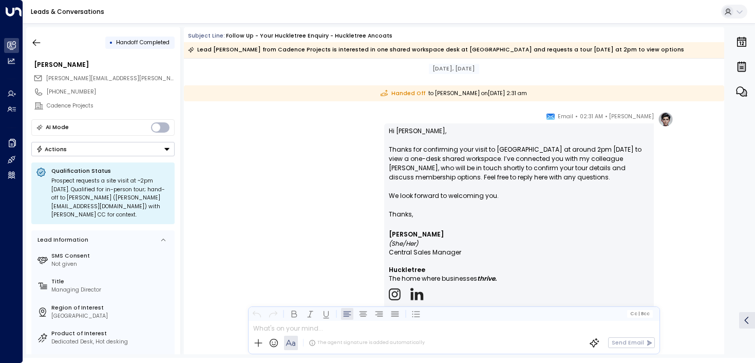
scroll to position [1229, 0]
click at [34, 34] on button "button" at bounding box center [36, 42] width 18 height 18
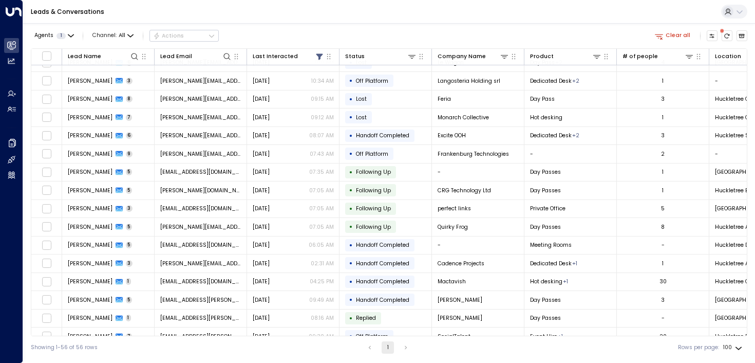
scroll to position [383, 0]
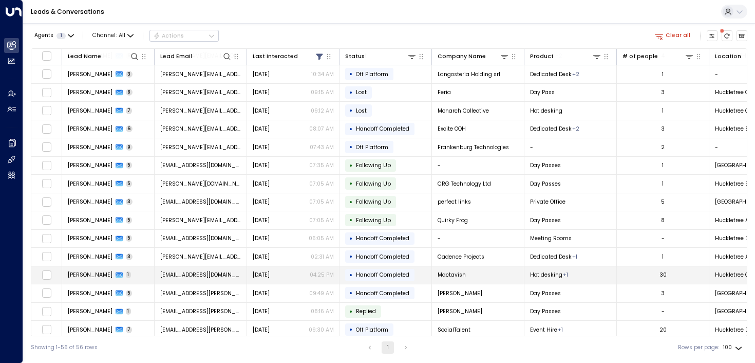
click at [78, 278] on span "[PERSON_NAME]" at bounding box center [90, 275] width 45 height 8
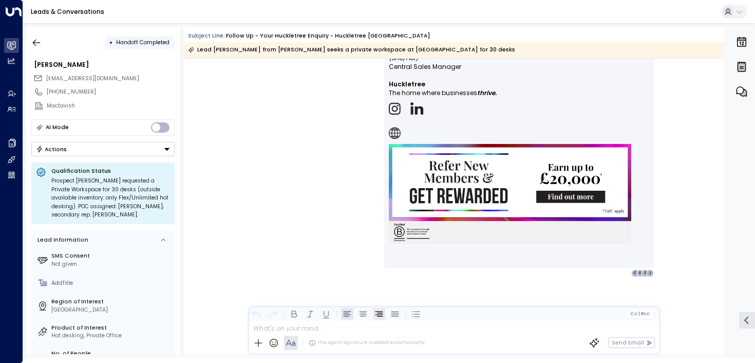
scroll to position [717, 0]
click at [40, 43] on icon "button" at bounding box center [36, 42] width 10 height 10
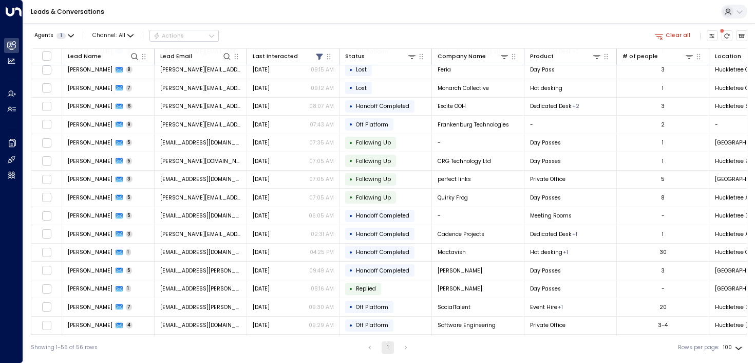
scroll to position [408, 0]
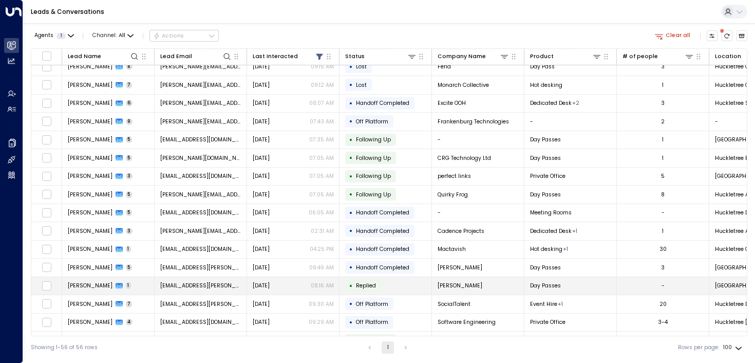
click at [85, 277] on td "[PERSON_NAME] 1" at bounding box center [108, 286] width 92 height 18
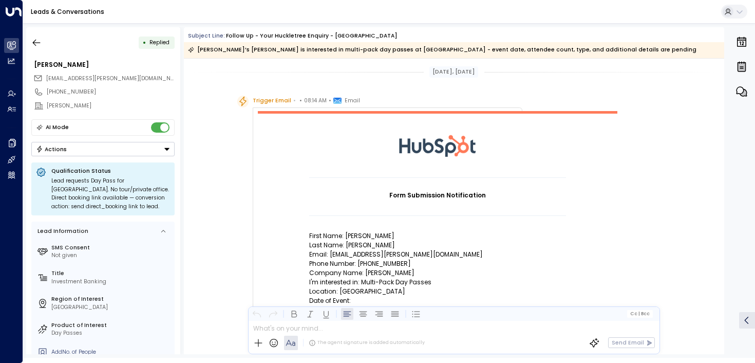
click at [24, 41] on div "• Replied [PERSON_NAME] [PERSON_NAME][EMAIL_ADDRESS][PERSON_NAME][DOMAIN_NAME] …" at bounding box center [389, 190] width 732 height 334
click at [32, 41] on icon "button" at bounding box center [36, 42] width 10 height 10
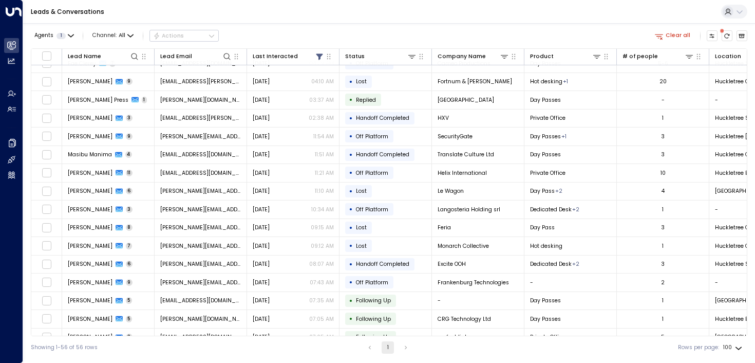
scroll to position [433, 0]
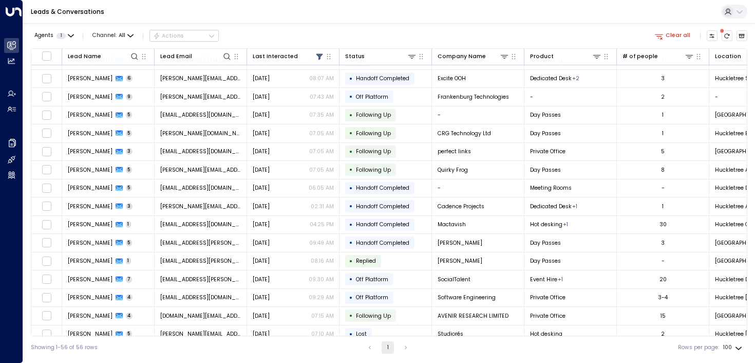
click at [90, 245] on span "[PERSON_NAME]" at bounding box center [90, 243] width 45 height 8
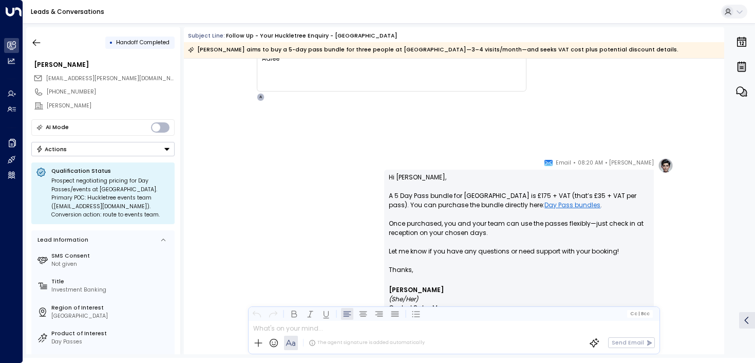
scroll to position [155, 0]
